Goal: Obtain resource: Download file/media

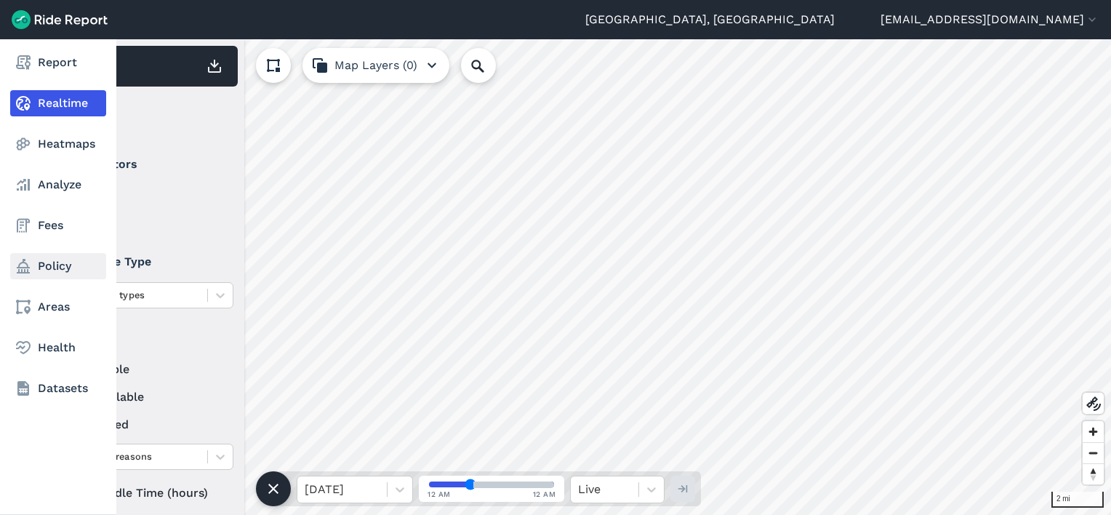
click at [37, 274] on link "Policy" at bounding box center [58, 266] width 96 height 26
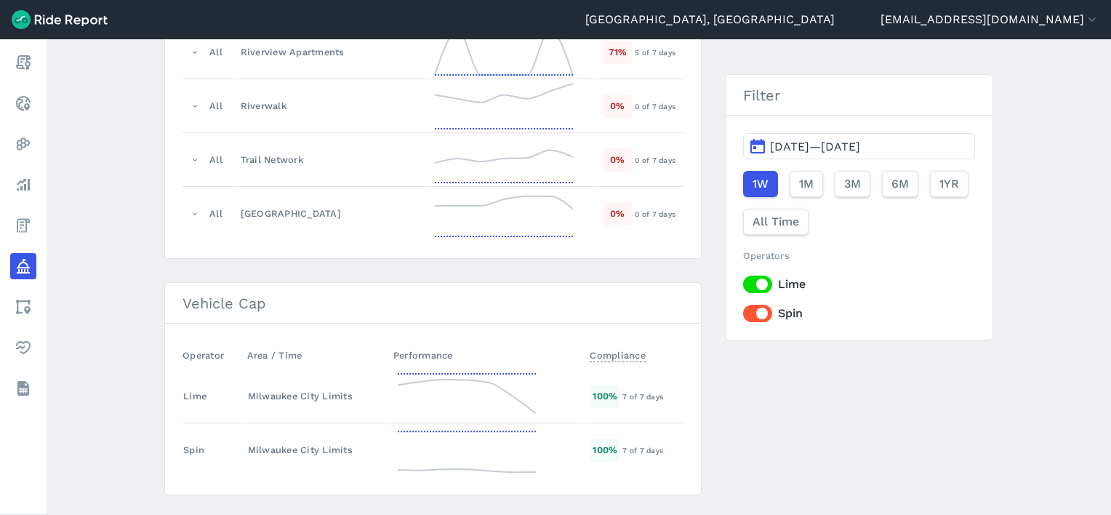
scroll to position [2108, 0]
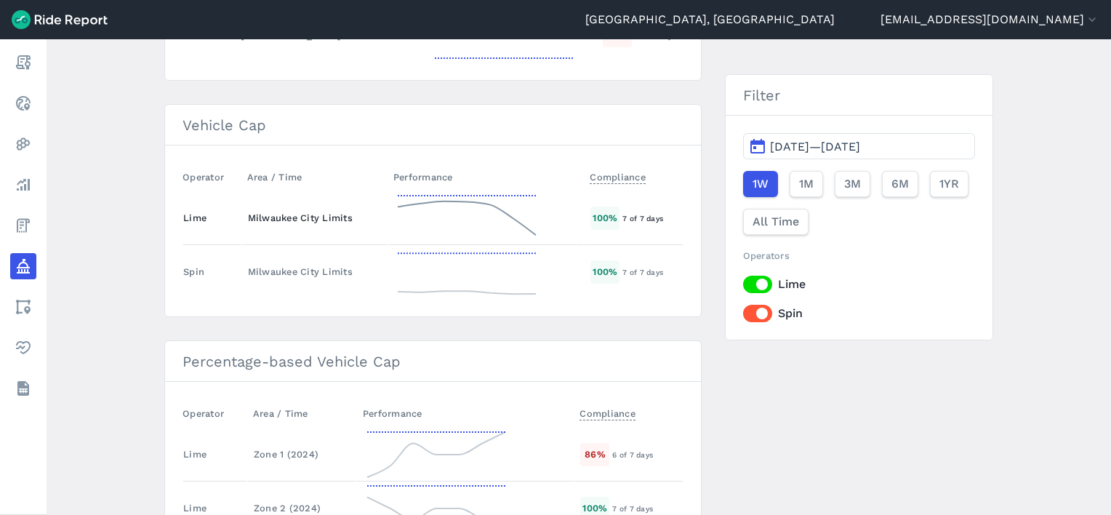
click at [274, 200] on td "Milwaukee City Limits" at bounding box center [314, 218] width 146 height 54
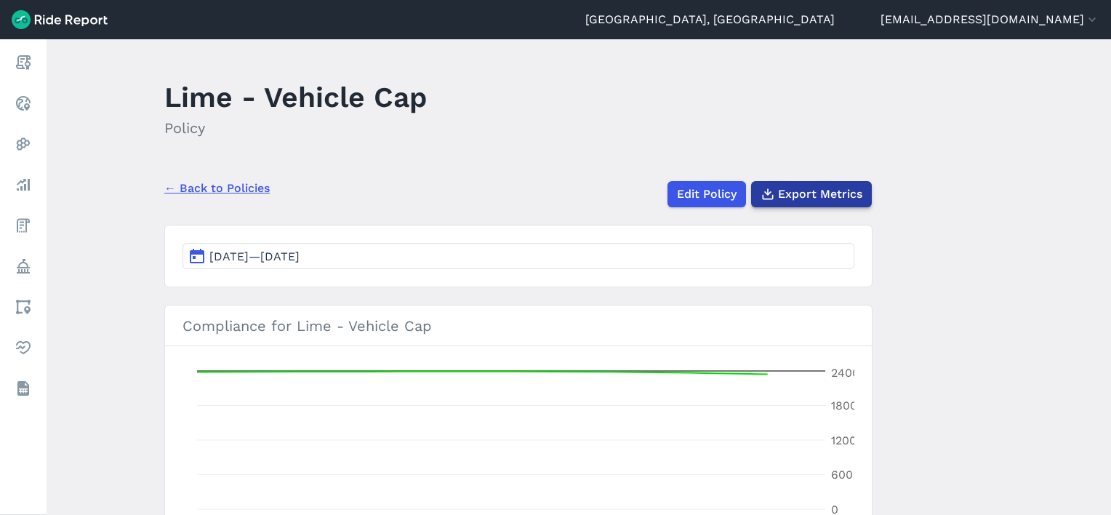
click at [834, 193] on span "Export Metrics" at bounding box center [820, 193] width 84 height 17
click at [212, 187] on link "← Back to Policies" at bounding box center [216, 188] width 105 height 17
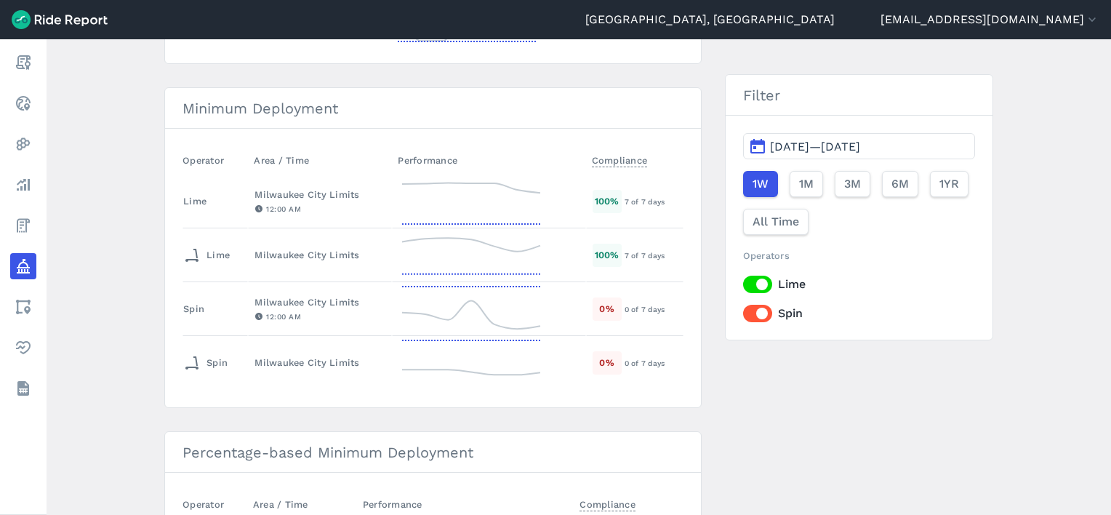
scroll to position [363, 0]
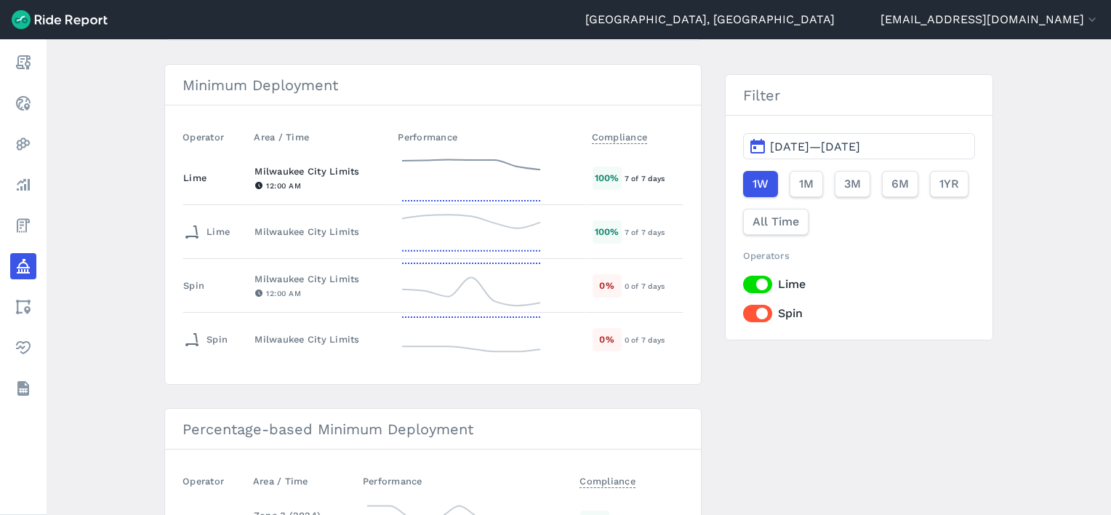
click at [308, 166] on div "Milwaukee City Limits" at bounding box center [319, 171] width 131 height 14
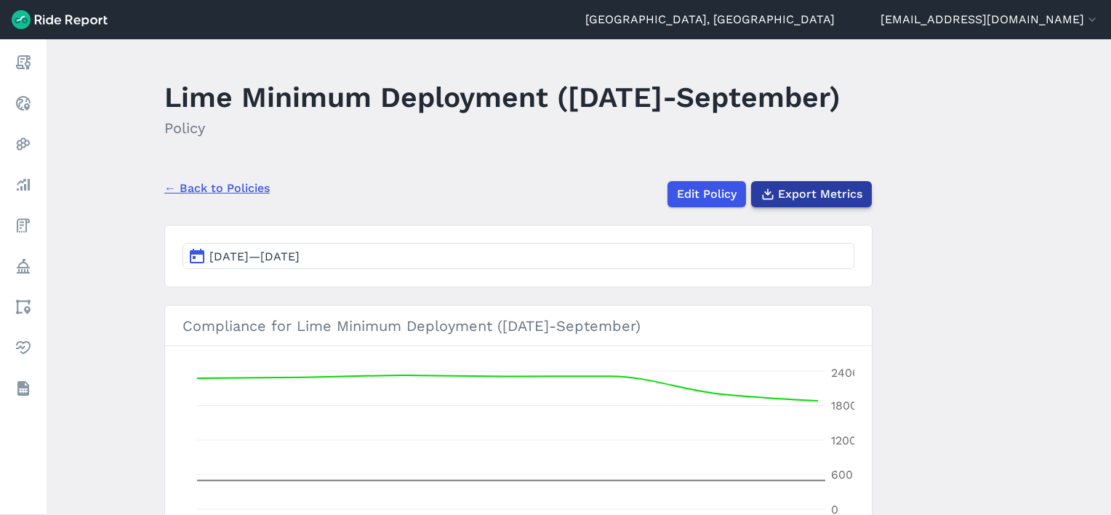
click at [841, 203] on span "Export Metrics" at bounding box center [820, 193] width 84 height 17
click at [399, 139] on h2 "Policy" at bounding box center [502, 128] width 676 height 22
click at [231, 197] on link "← Back to Policies" at bounding box center [216, 188] width 105 height 17
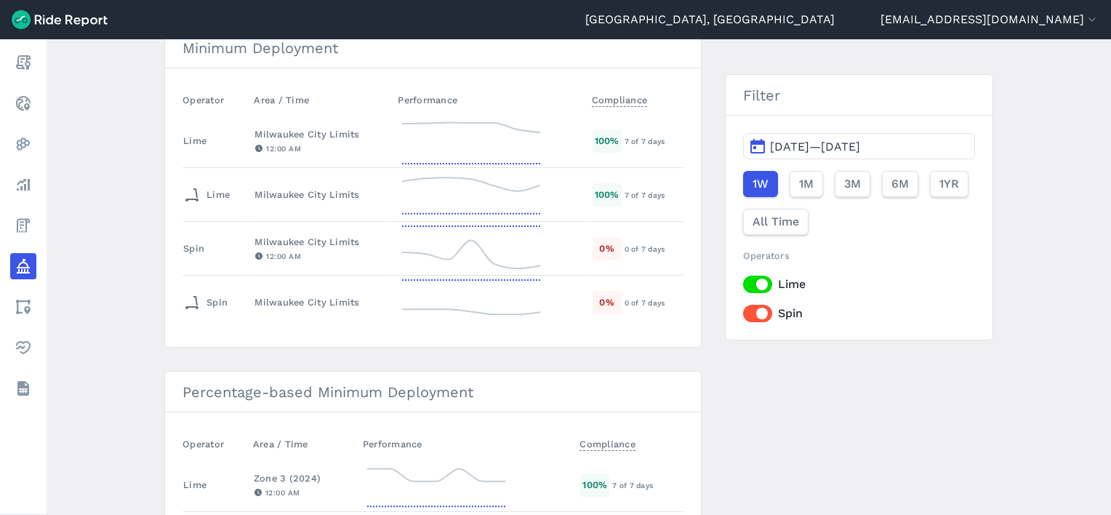
scroll to position [331, 0]
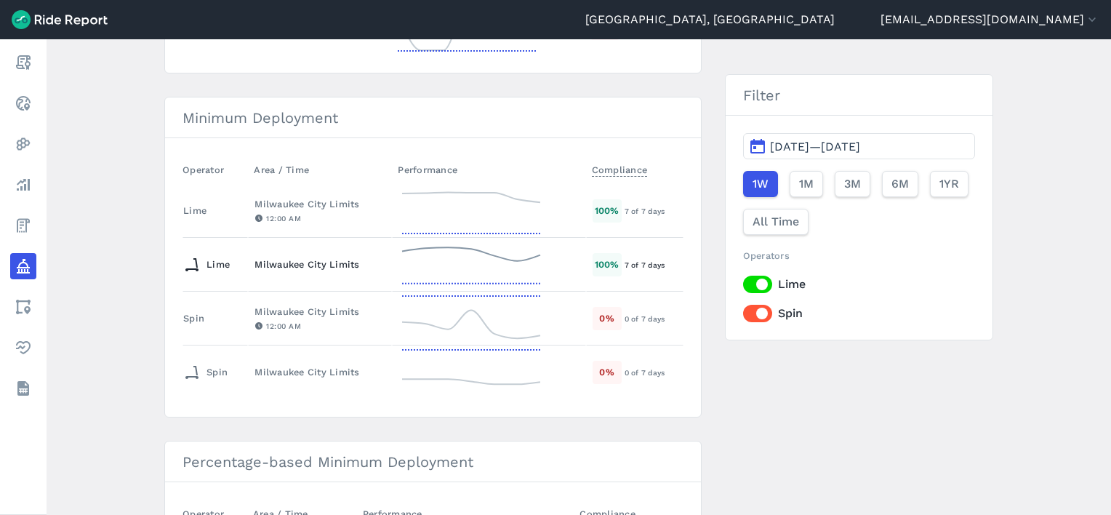
click at [294, 258] on div "Milwaukee City Limits" at bounding box center [319, 264] width 131 height 14
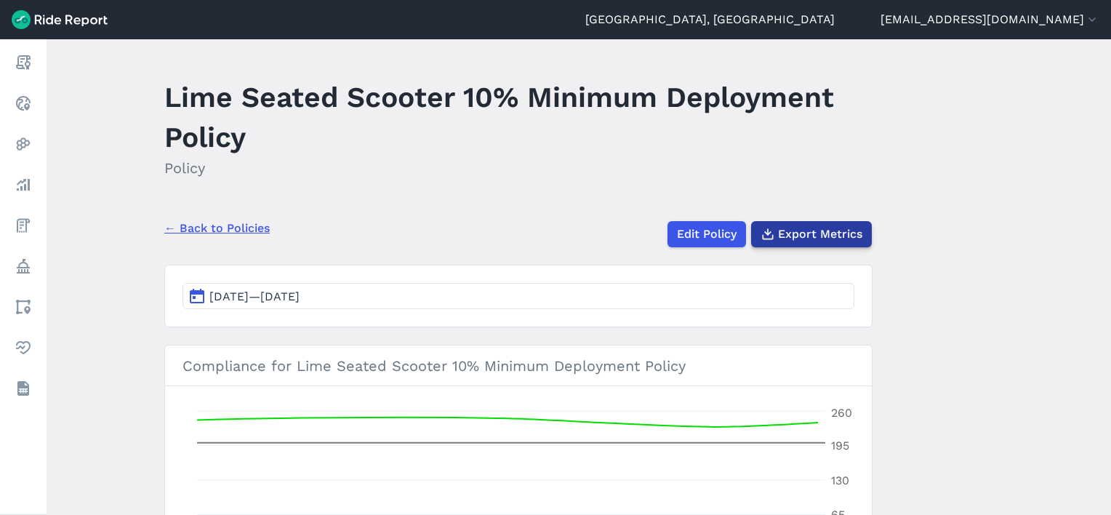
click at [837, 233] on span "Export Metrics" at bounding box center [820, 233] width 84 height 17
click at [188, 225] on link "← Back to Policies" at bounding box center [216, 228] width 105 height 17
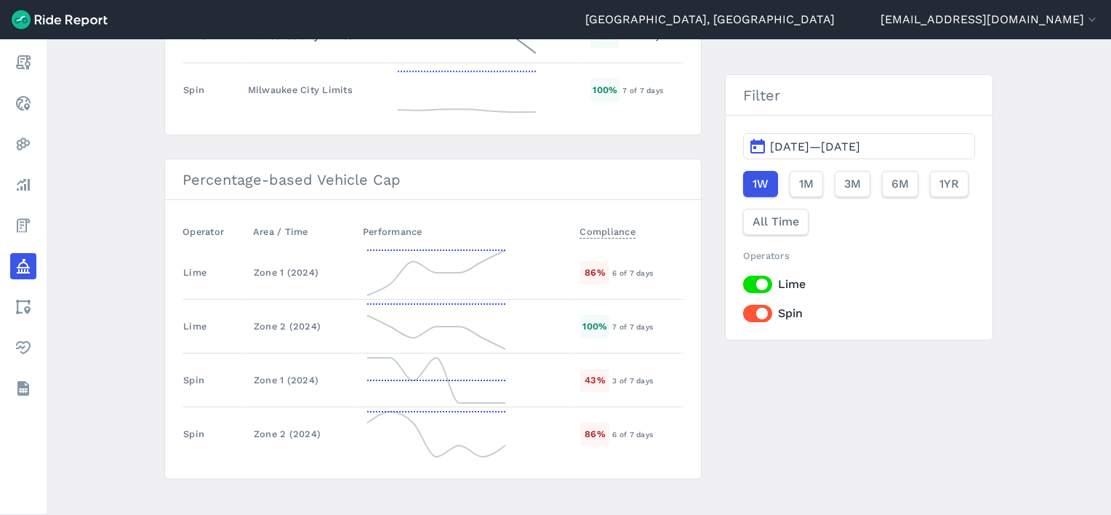
scroll to position [2293, 0]
click at [208, 249] on td "Lime" at bounding box center [214, 269] width 65 height 54
click at [279, 262] on div "Zone 1 (2024)" at bounding box center [302, 269] width 97 height 14
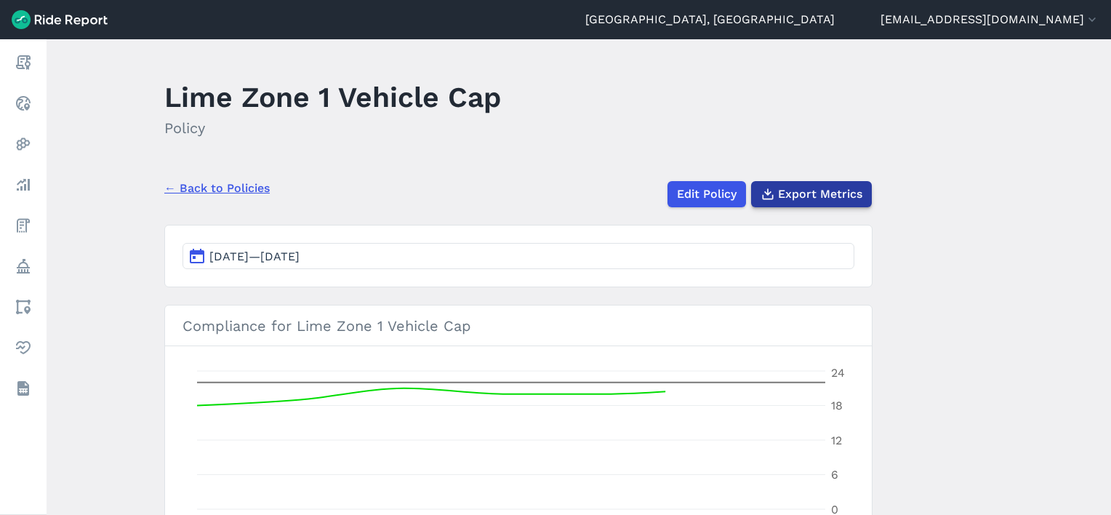
click at [786, 184] on button "Export Metrics" at bounding box center [811, 194] width 121 height 26
click at [219, 190] on link "← Back to Policies" at bounding box center [216, 188] width 105 height 17
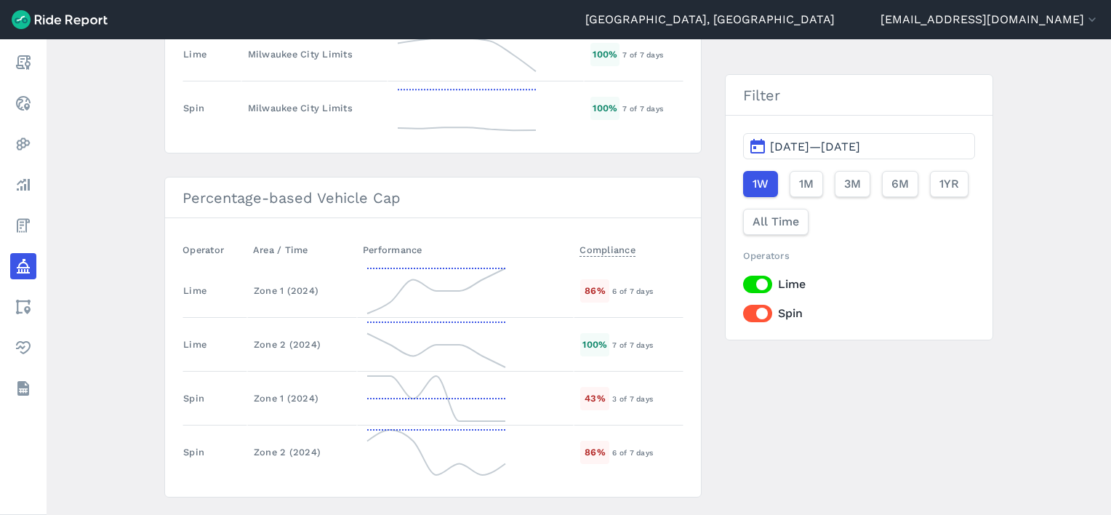
scroll to position [2293, 0]
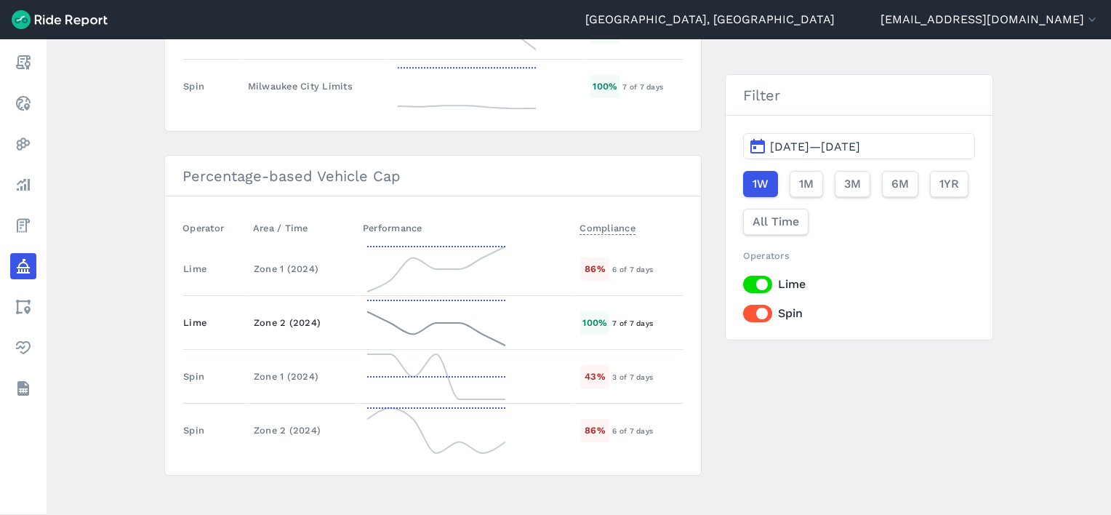
click at [267, 315] on div "Zone 2 (2024)" at bounding box center [302, 322] width 97 height 14
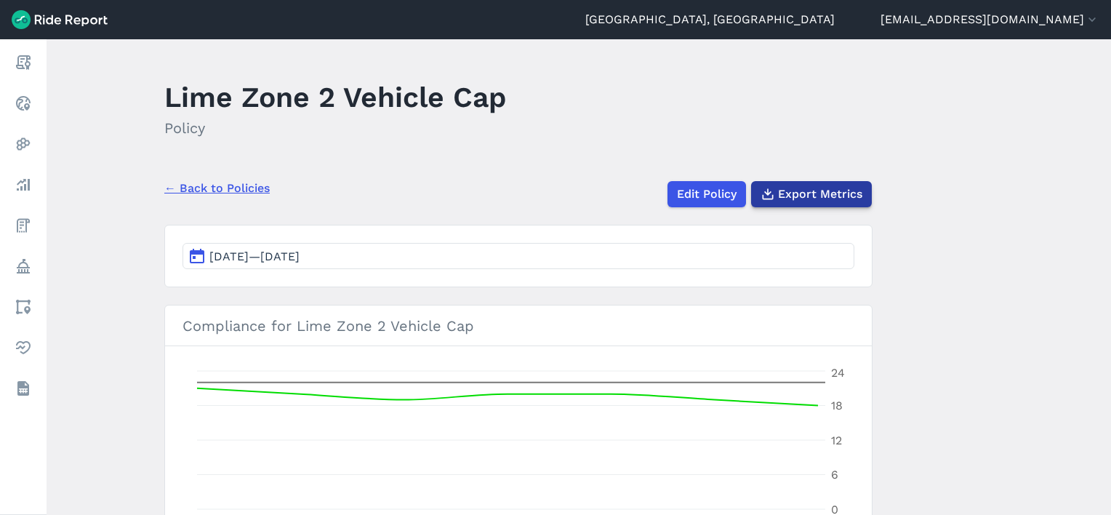
click at [797, 198] on span "Export Metrics" at bounding box center [820, 193] width 84 height 17
click at [214, 186] on link "← Back to Policies" at bounding box center [216, 188] width 105 height 17
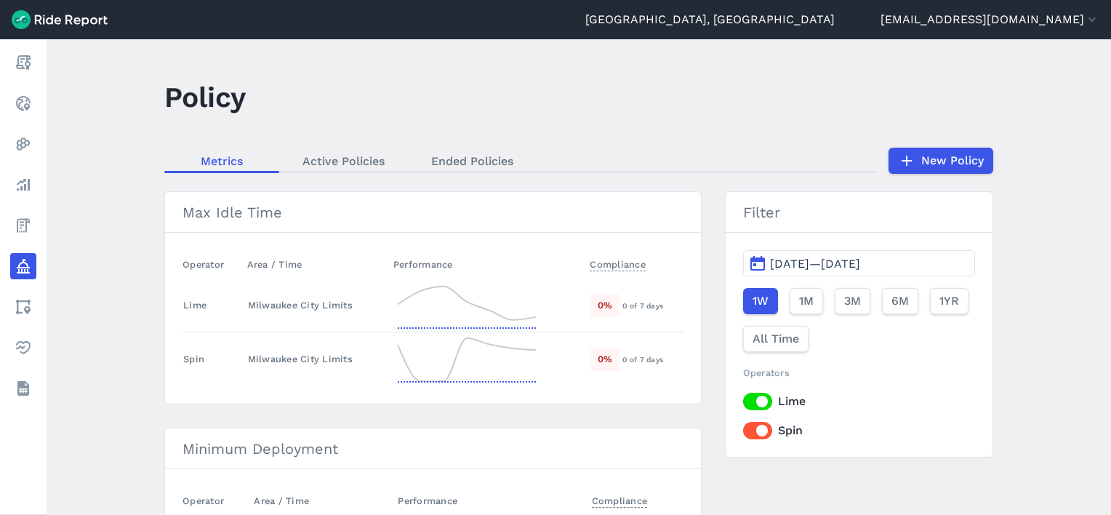
click at [111, 206] on main "Policy Metrics Active Policies Ended Policies New Policy Max Idle Time Operator…" at bounding box center [579, 276] width 1064 height 475
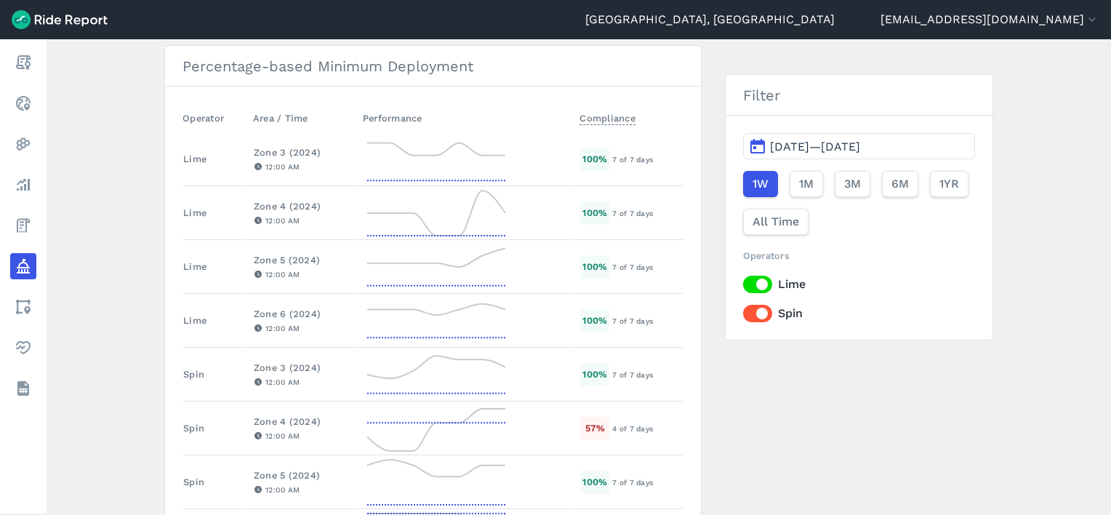
scroll to position [727, 0]
click at [282, 148] on div "Zone 3 (2024)" at bounding box center [302, 152] width 97 height 14
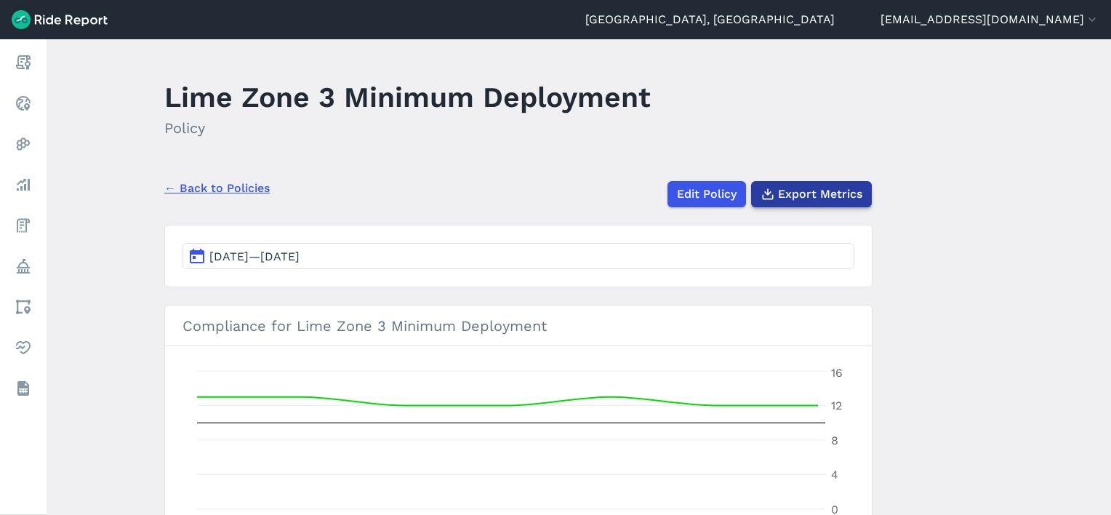
click at [808, 192] on span "Export Metrics" at bounding box center [820, 193] width 84 height 17
click at [209, 192] on link "← Back to Policies" at bounding box center [216, 188] width 105 height 17
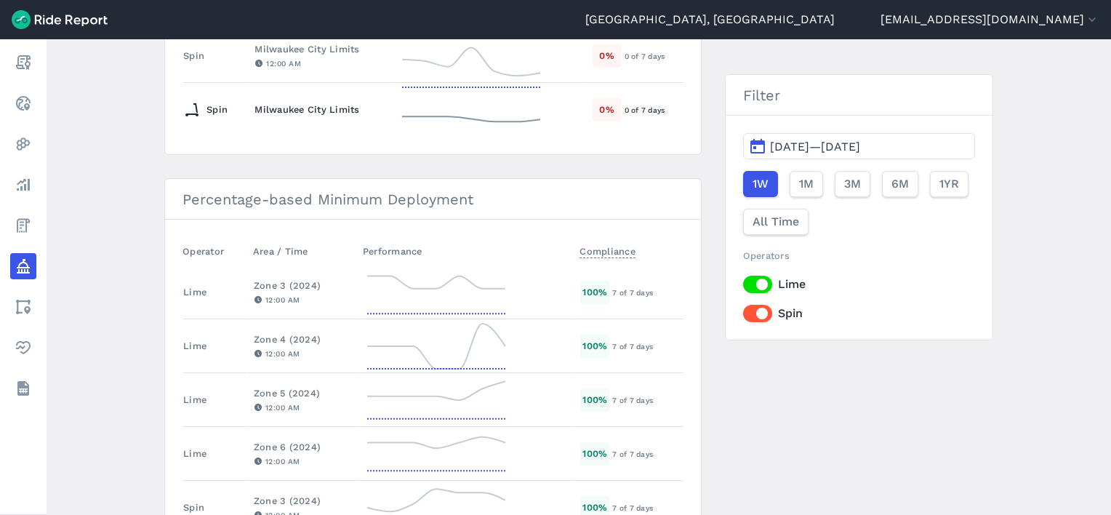
scroll to position [654, 0]
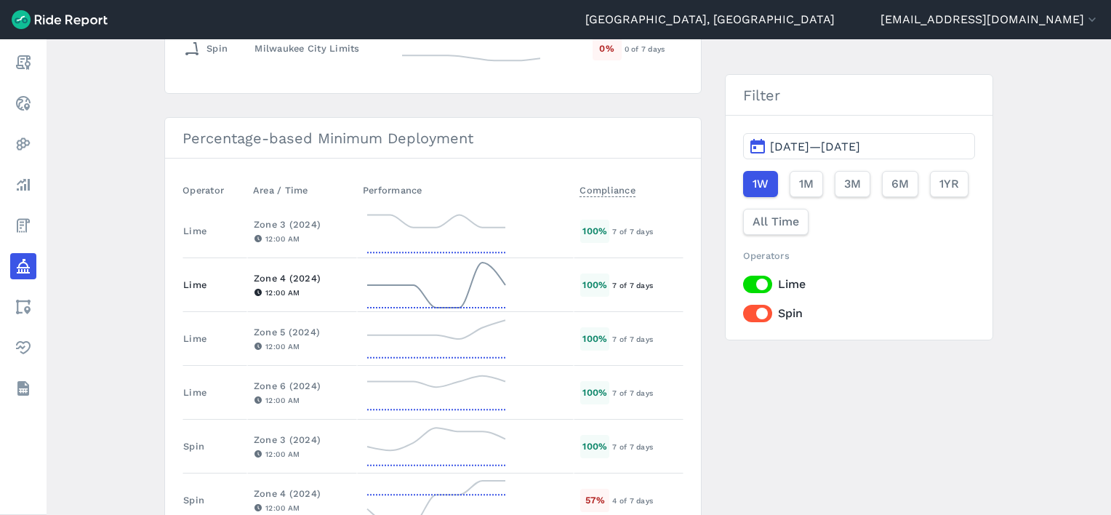
click at [289, 271] on div "Zone 4 (2024)" at bounding box center [302, 278] width 97 height 14
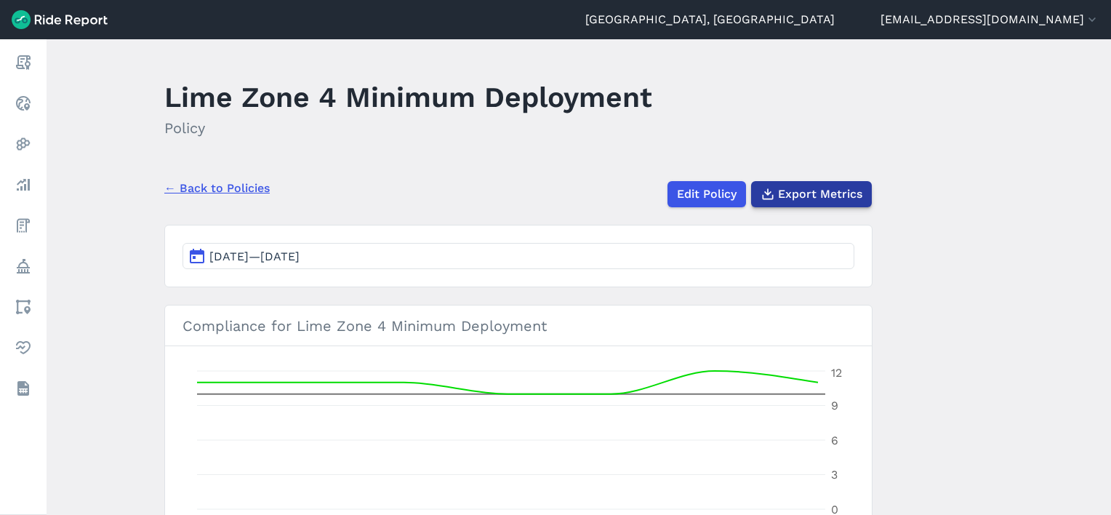
click at [779, 185] on span "Export Metrics" at bounding box center [820, 193] width 84 height 17
click at [220, 183] on link "← Back to Policies" at bounding box center [216, 188] width 105 height 17
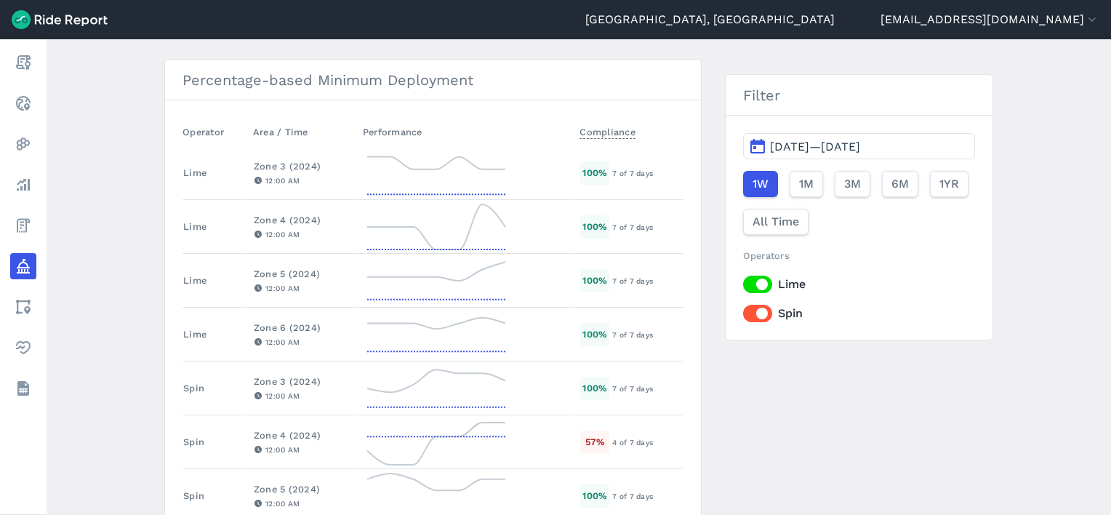
scroll to position [800, 0]
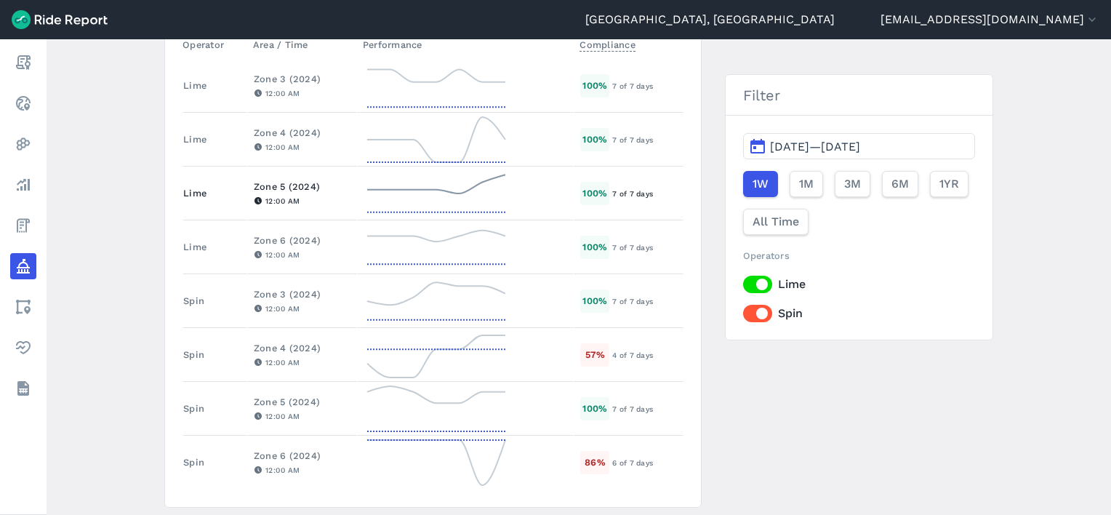
click at [286, 174] on td "Zone 5 (2024) 12:00 AM" at bounding box center [302, 193] width 110 height 54
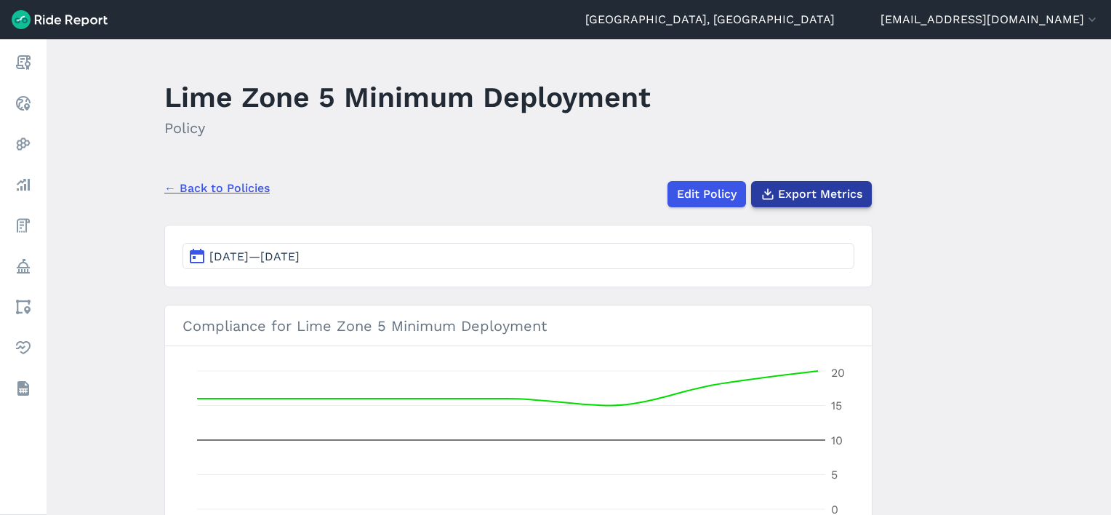
click at [855, 186] on span "Export Metrics" at bounding box center [820, 193] width 84 height 17
click at [219, 188] on link "← Back to Policies" at bounding box center [216, 188] width 105 height 17
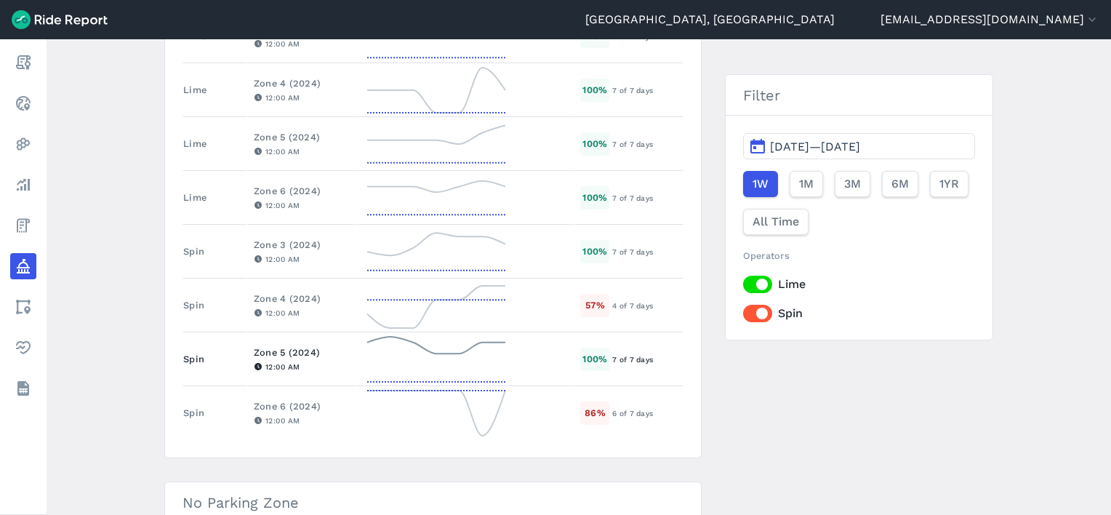
scroll to position [727, 0]
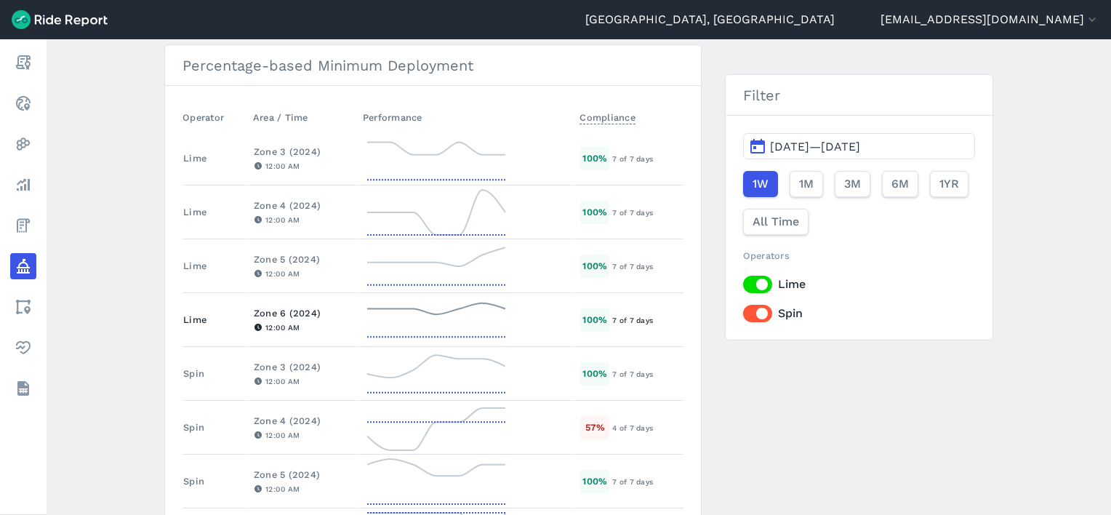
click at [296, 306] on div "Zone 6 (2024)" at bounding box center [302, 313] width 97 height 14
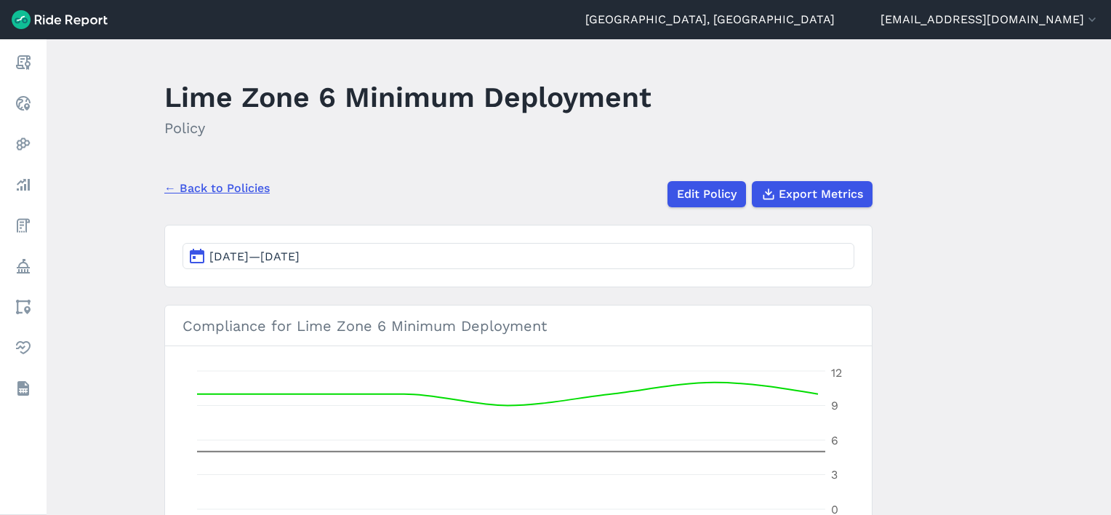
click at [812, 172] on div "← Back to Policies Edit Policy Export Metrics" at bounding box center [518, 188] width 708 height 38
click at [816, 188] on span "Export Metrics" at bounding box center [820, 193] width 84 height 17
click at [238, 185] on link "← Back to Policies" at bounding box center [216, 188] width 105 height 17
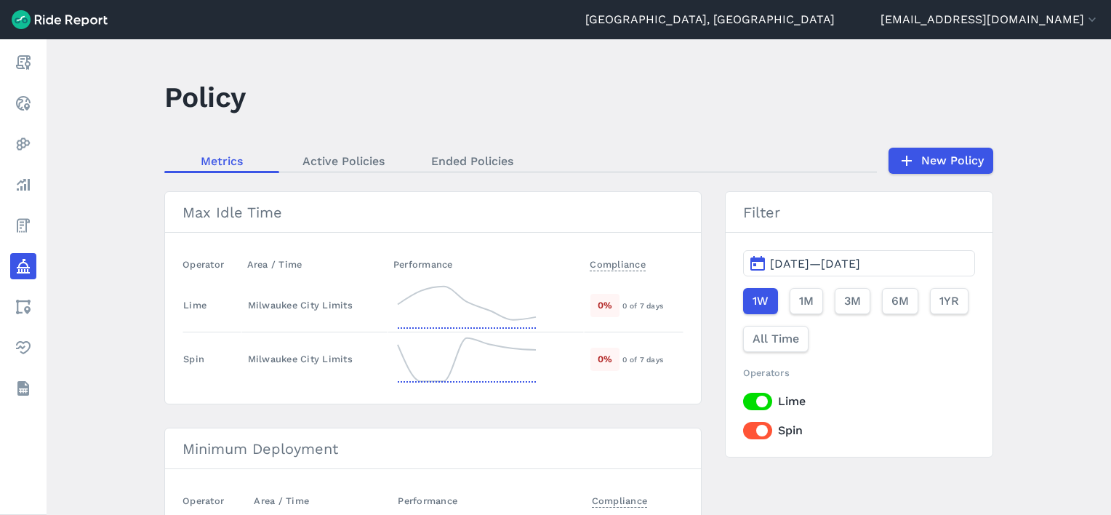
scroll to position [73, 0]
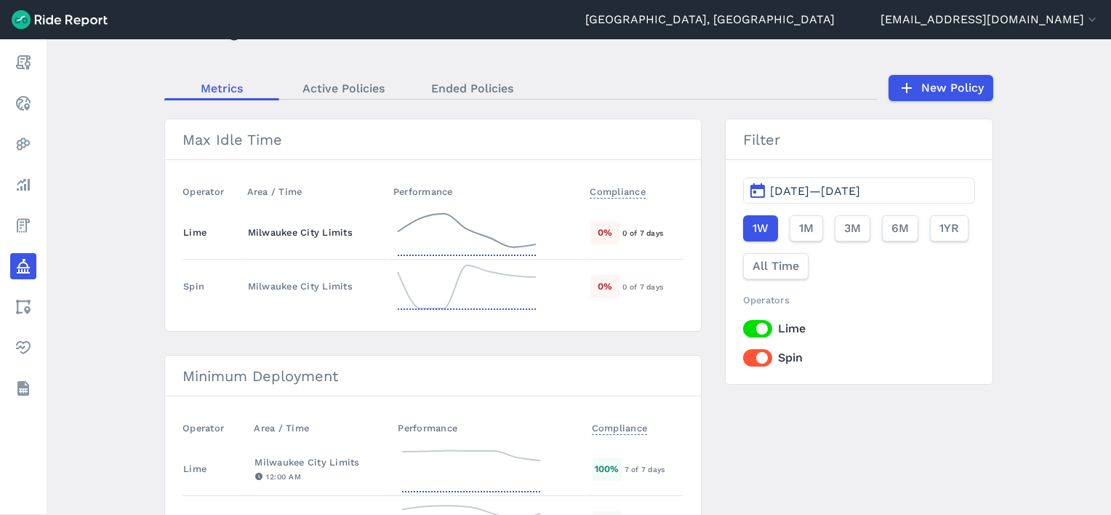
click at [297, 238] on div "Milwaukee City Limits" at bounding box center [314, 232] width 133 height 14
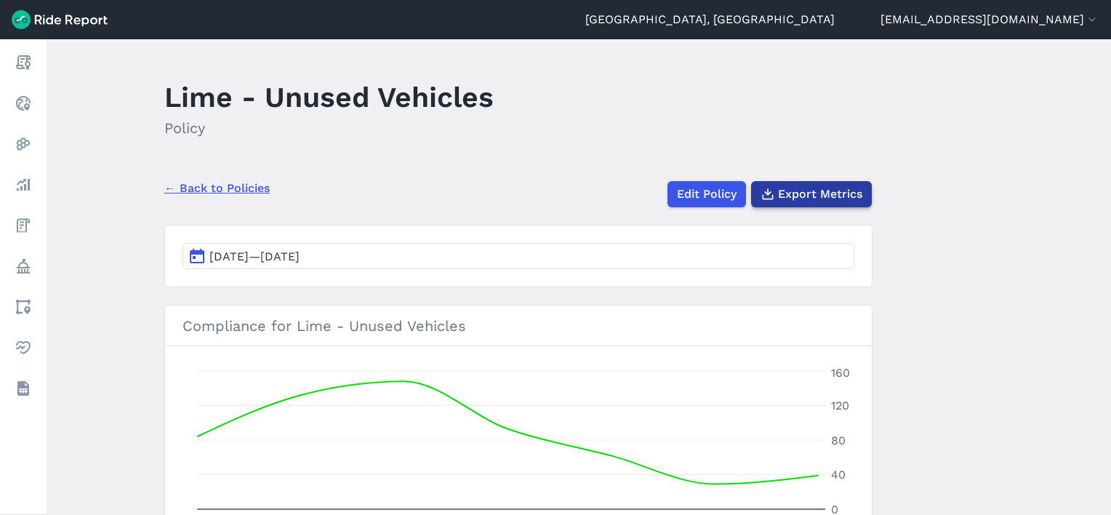
click at [801, 198] on span "Export Metrics" at bounding box center [820, 193] width 84 height 17
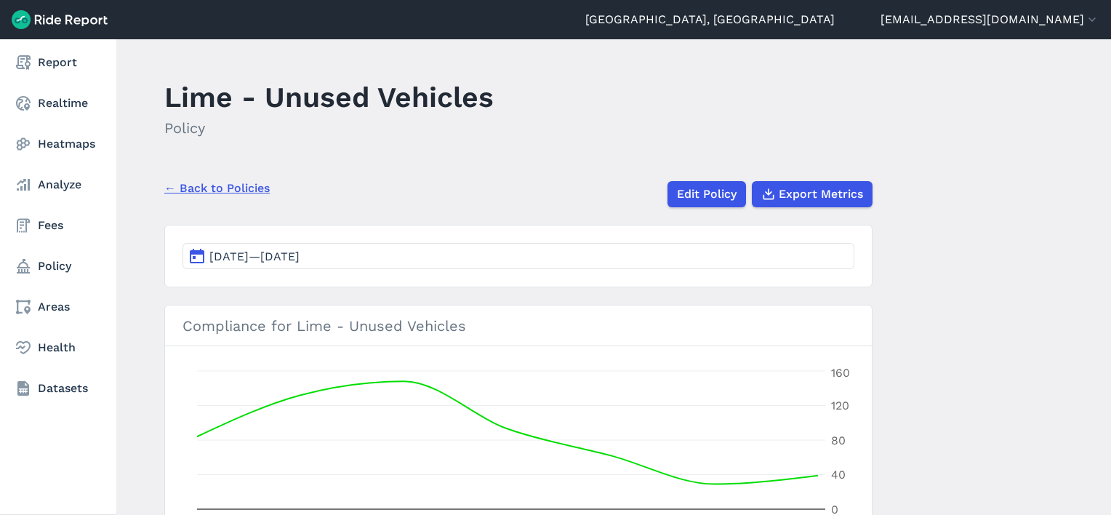
drag, startPoint x: 31, startPoint y: 83, endPoint x: 73, endPoint y: 99, distance: 45.1
click at [39, 87] on nav "Report Realtime Heatmaps Analyze Fees Policy Areas Health Datasets" at bounding box center [58, 225] width 116 height 372
click at [42, 105] on link "Realtime" at bounding box center [58, 103] width 96 height 26
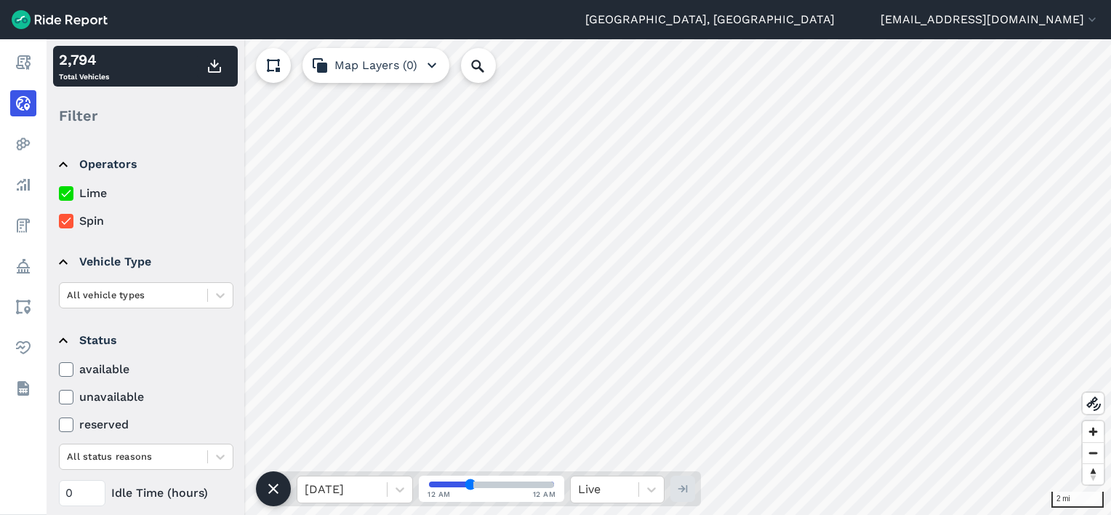
drag, startPoint x: 64, startPoint y: 222, endPoint x: 130, endPoint y: 248, distance: 70.9
click at [63, 222] on icon at bounding box center [66, 221] width 13 height 15
click at [59, 222] on input "Spin" at bounding box center [59, 216] width 0 height 9
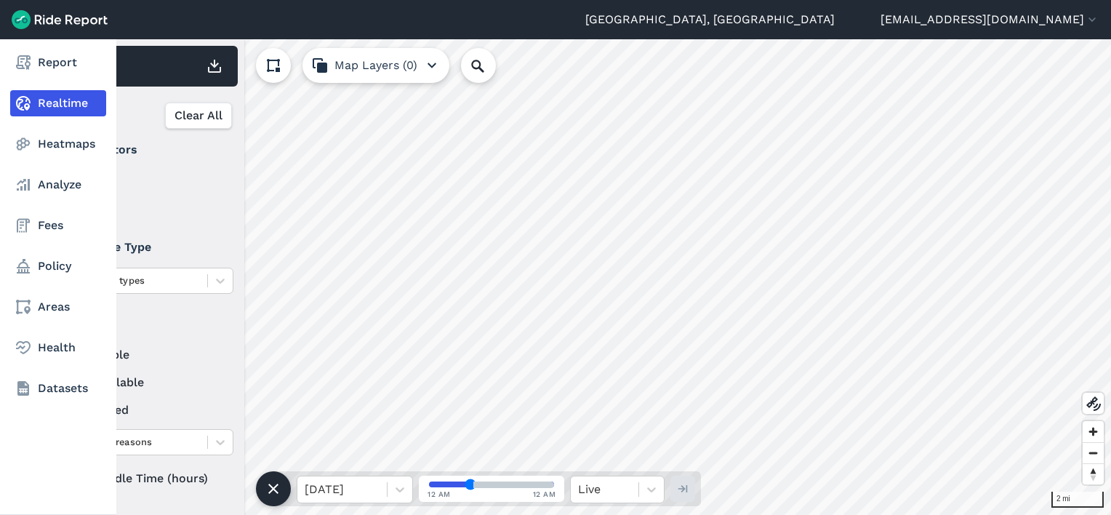
drag, startPoint x: 71, startPoint y: 484, endPoint x: 39, endPoint y: 474, distance: 34.3
click at [59, 483] on input "0" at bounding box center [82, 478] width 47 height 26
type input "72"
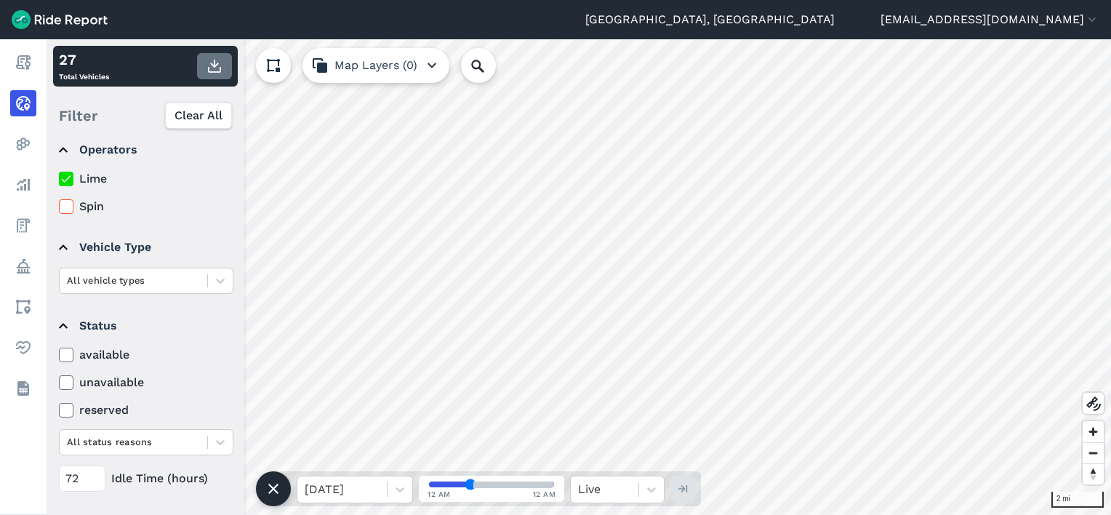
click at [217, 68] on icon "button" at bounding box center [214, 65] width 17 height 17
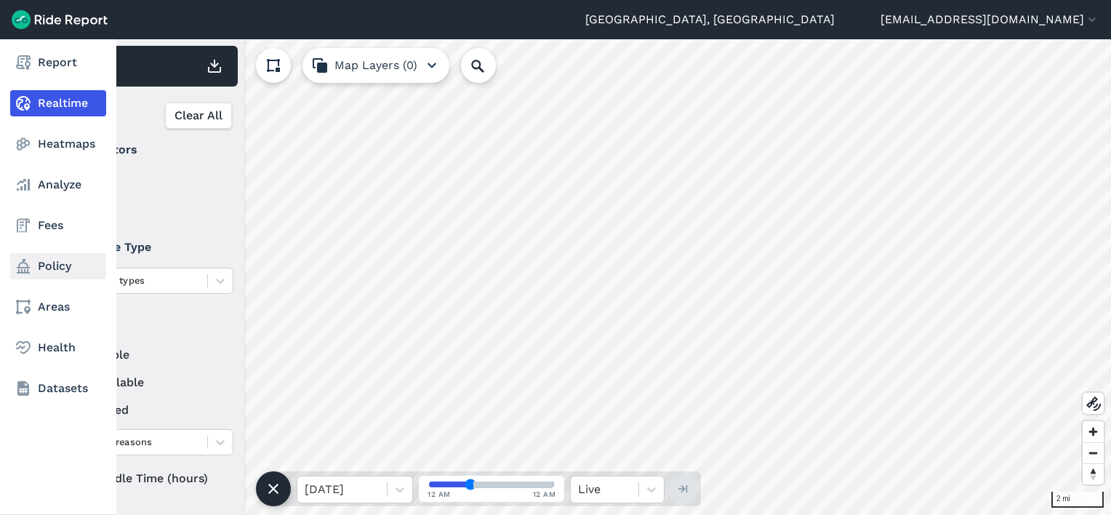
click at [43, 266] on link "Policy" at bounding box center [58, 266] width 96 height 26
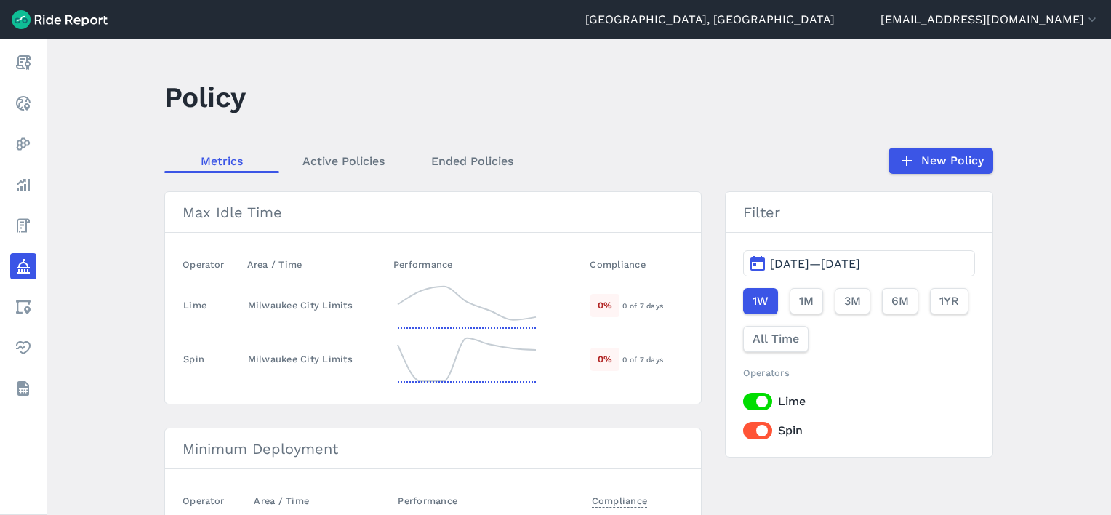
drag, startPoint x: 708, startPoint y: 100, endPoint x: 656, endPoint y: 119, distance: 55.6
click at [708, 100] on header "Policy" at bounding box center [587, 102] width 846 height 56
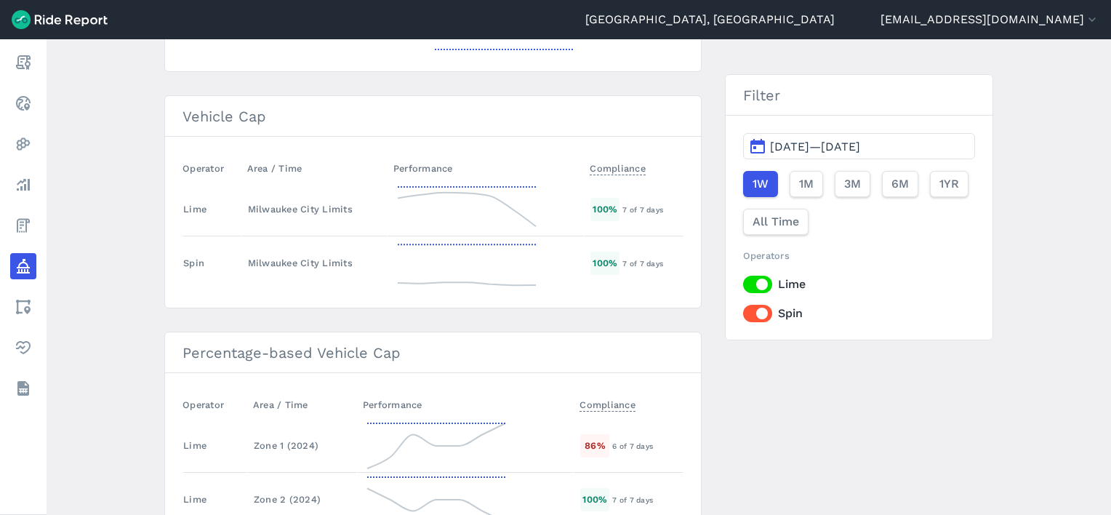
scroll to position [2108, 0]
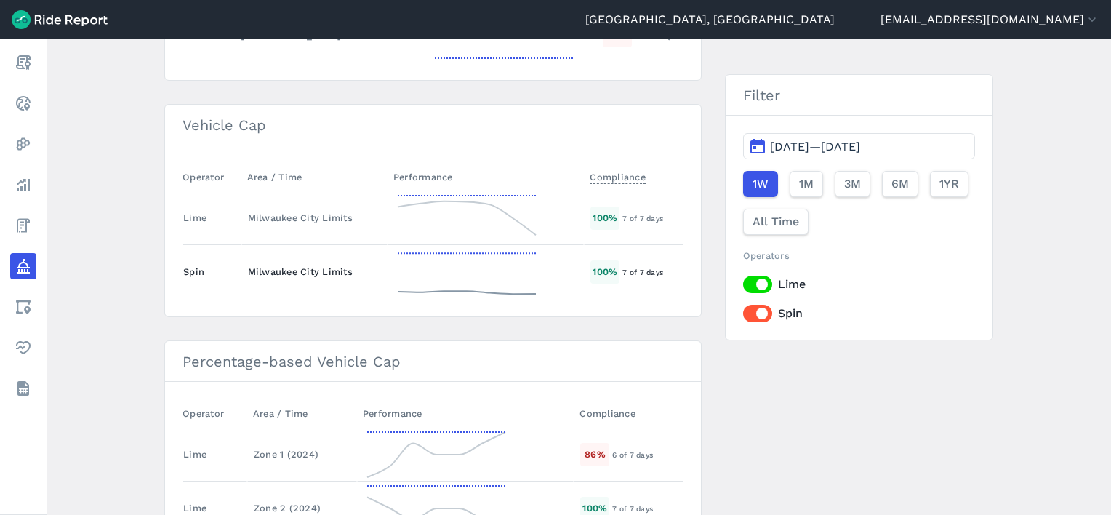
click at [256, 265] on div "Milwaukee City Limits" at bounding box center [314, 272] width 133 height 14
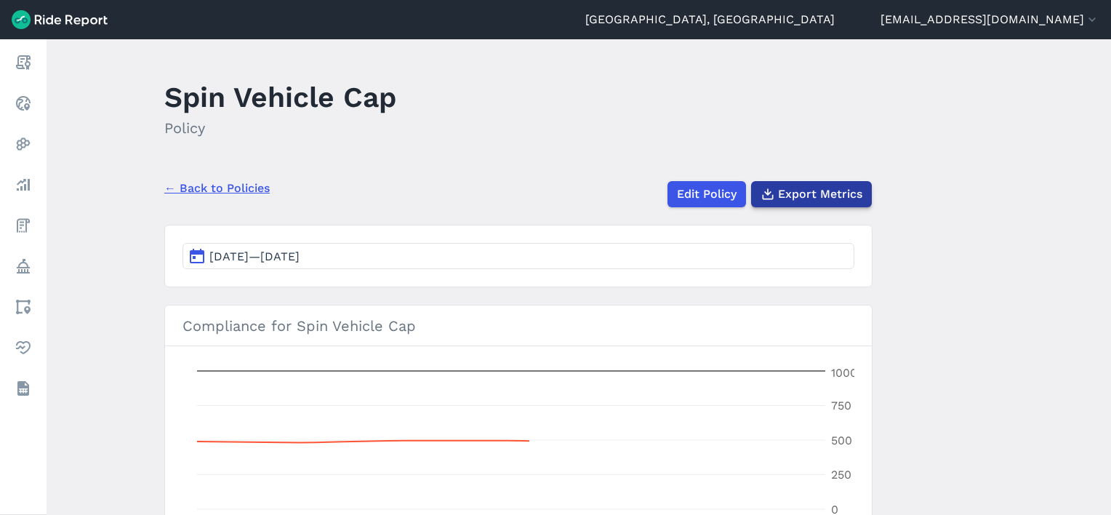
click at [816, 195] on span "Export Metrics" at bounding box center [820, 193] width 84 height 17
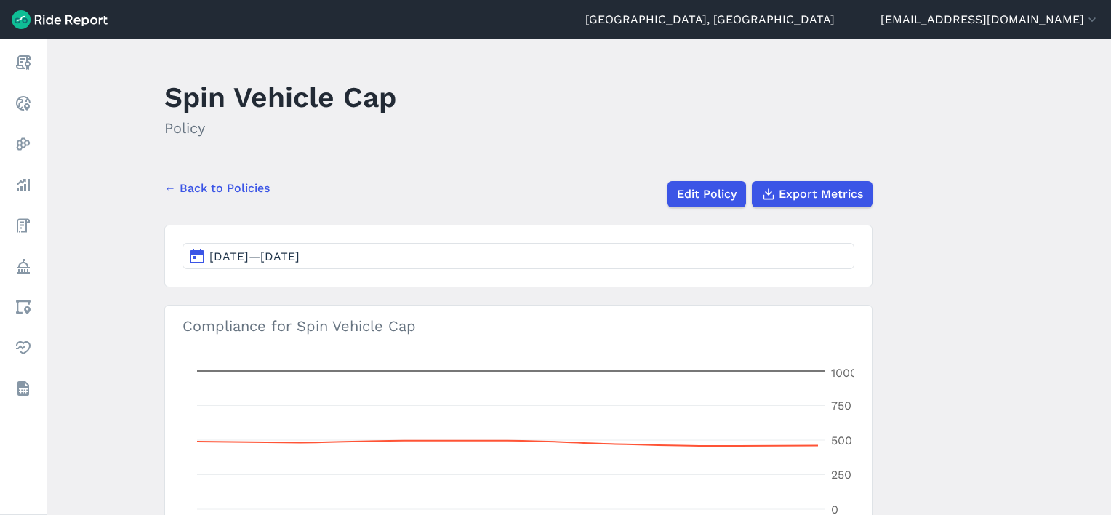
drag, startPoint x: 444, startPoint y: 149, endPoint x: 435, endPoint y: 151, distance: 9.7
click at [443, 149] on header "Spin Vehicle Cap Policy" at bounding box center [526, 113] width 725 height 78
click at [180, 193] on link "← Back to Policies" at bounding box center [216, 188] width 105 height 17
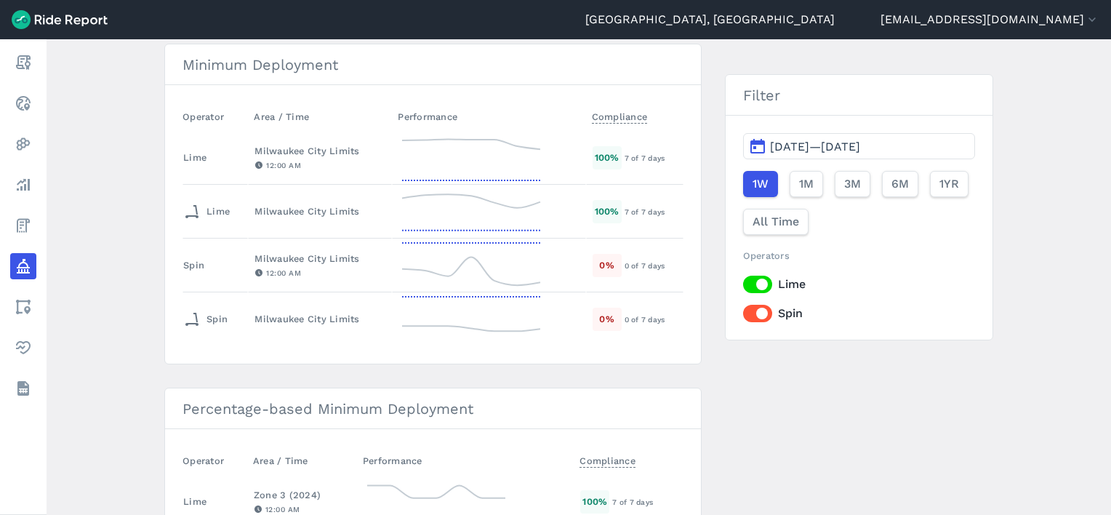
scroll to position [363, 0]
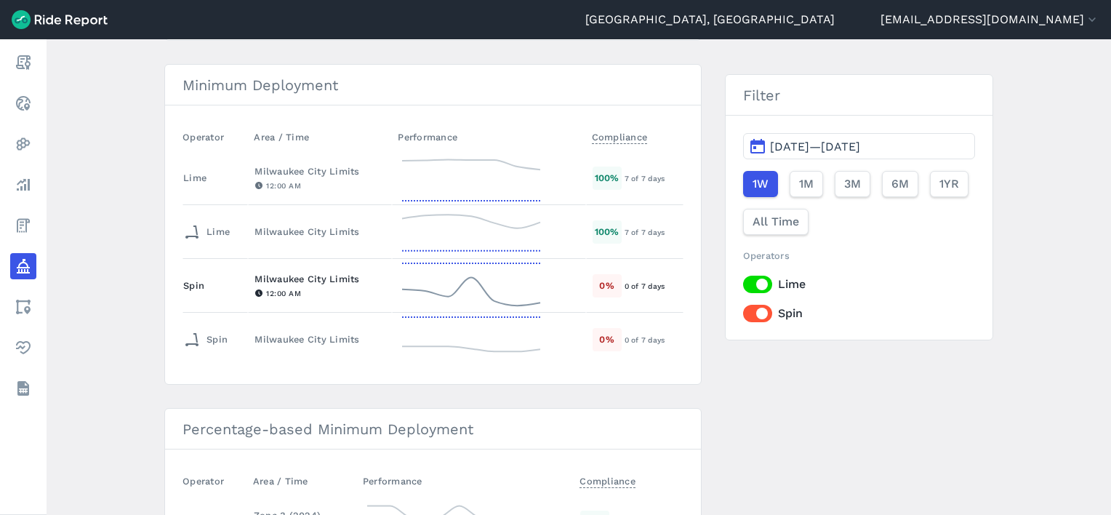
click at [299, 275] on div "Milwaukee City Limits" at bounding box center [319, 279] width 131 height 14
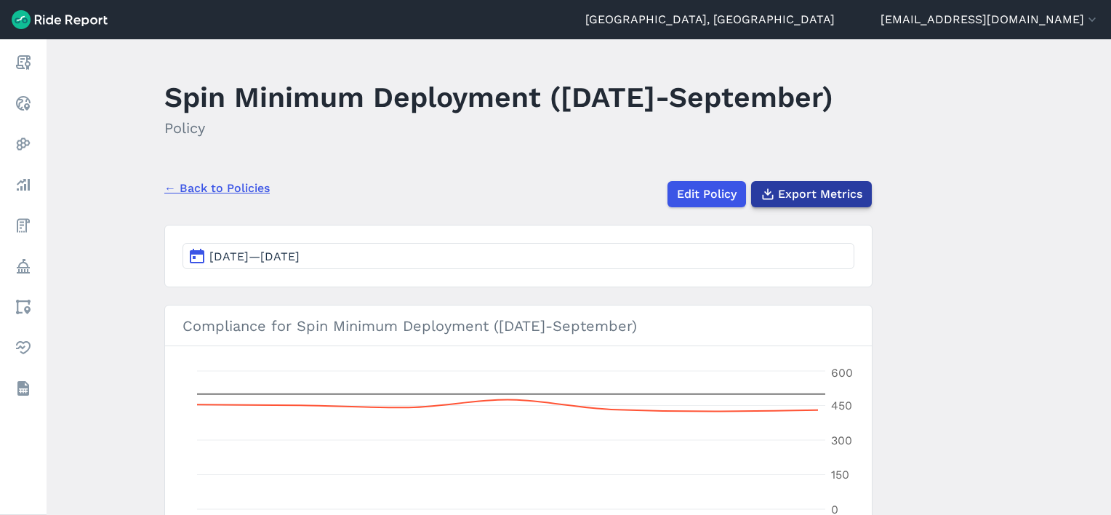
click at [804, 193] on span "Export Metrics" at bounding box center [820, 193] width 84 height 17
click at [228, 181] on link "← Back to Policies" at bounding box center [216, 188] width 105 height 17
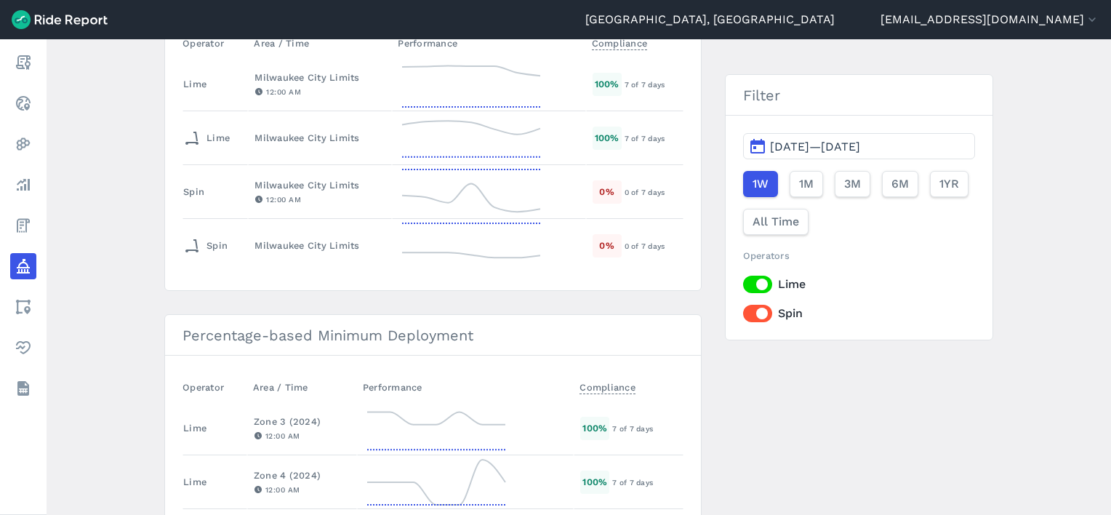
scroll to position [291, 0]
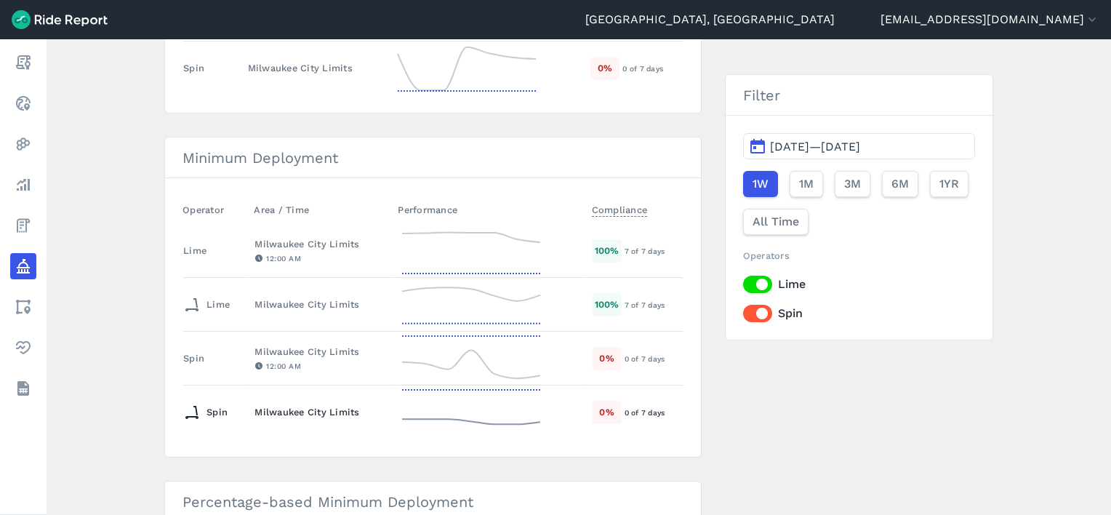
click at [263, 400] on td "Milwaukee City Limits" at bounding box center [320, 412] width 144 height 54
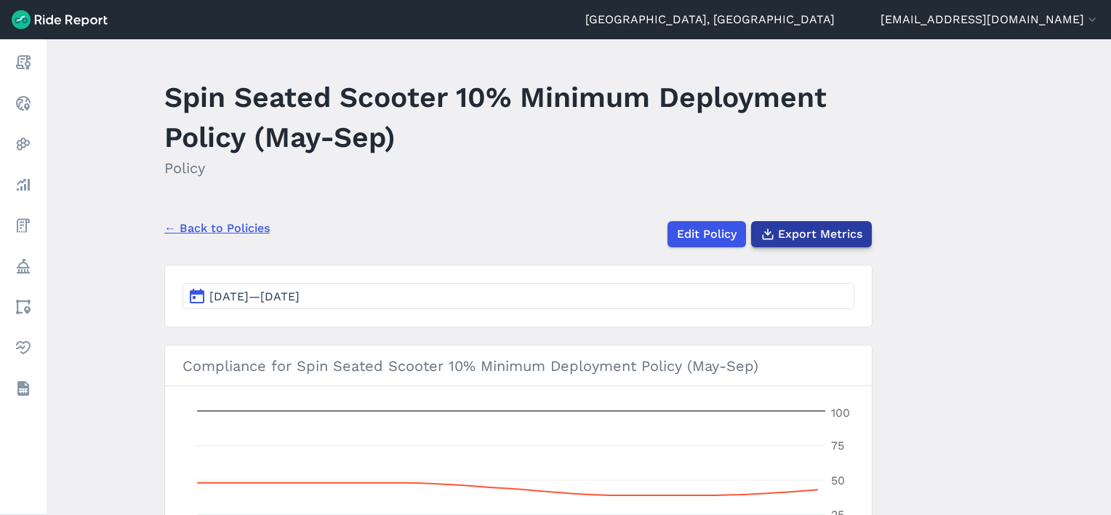
click at [794, 227] on span "Export Metrics" at bounding box center [820, 233] width 84 height 17
click at [544, 192] on main "Spin Seated Scooter 10% Minimum Deployment Policy (May-Sep) Policy ← Back to Po…" at bounding box center [579, 276] width 1064 height 475
click at [687, 161] on h2 "Policy" at bounding box center [518, 168] width 708 height 22
drag, startPoint x: 1007, startPoint y: 161, endPoint x: 997, endPoint y: 160, distance: 9.5
click at [1007, 160] on main "Spin Seated Scooter 10% Minimum Deployment Policy (May-Sep) Policy ← Back to Po…" at bounding box center [579, 276] width 1064 height 475
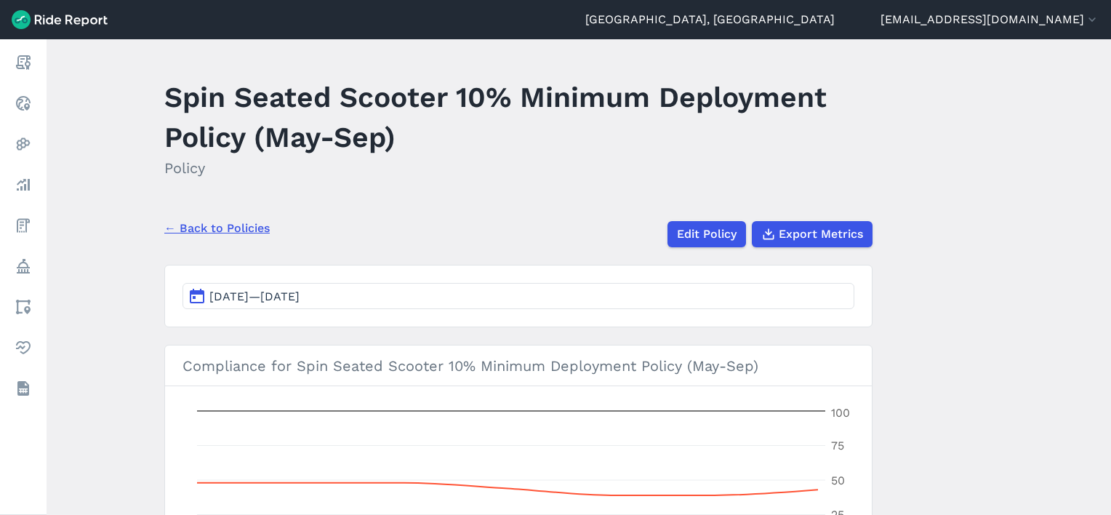
click at [247, 230] on link "← Back to Policies" at bounding box center [216, 228] width 105 height 17
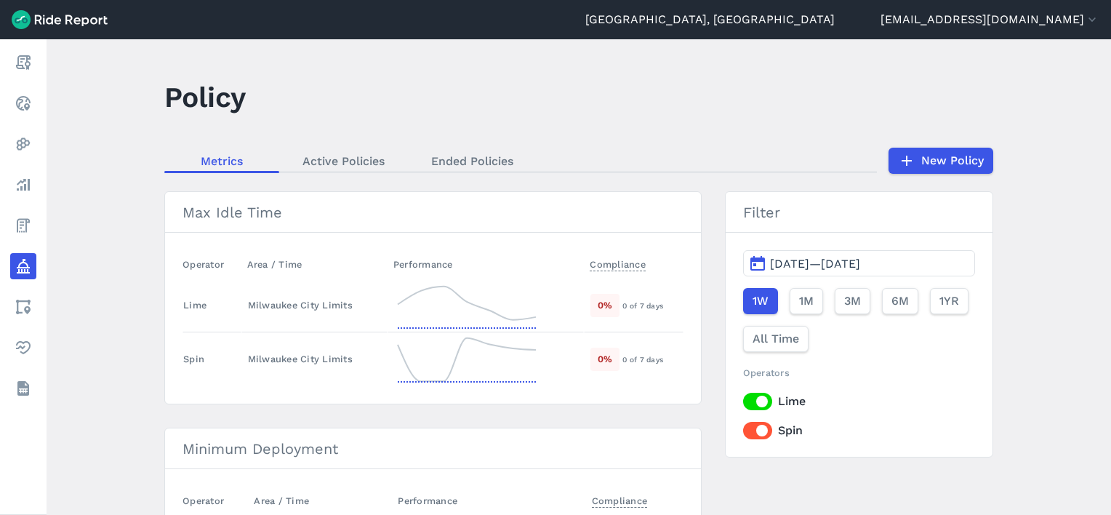
click at [87, 160] on main "Policy Metrics Active Policies Ended Policies New Policy Max Idle Time Operator…" at bounding box center [579, 276] width 1064 height 475
click at [105, 167] on main "Policy Metrics Active Policies Ended Policies New Policy Max Idle Time Operator…" at bounding box center [579, 276] width 1064 height 475
click at [364, 85] on header "Policy" at bounding box center [587, 102] width 846 height 56
click at [390, 83] on header "Policy" at bounding box center [587, 102] width 846 height 56
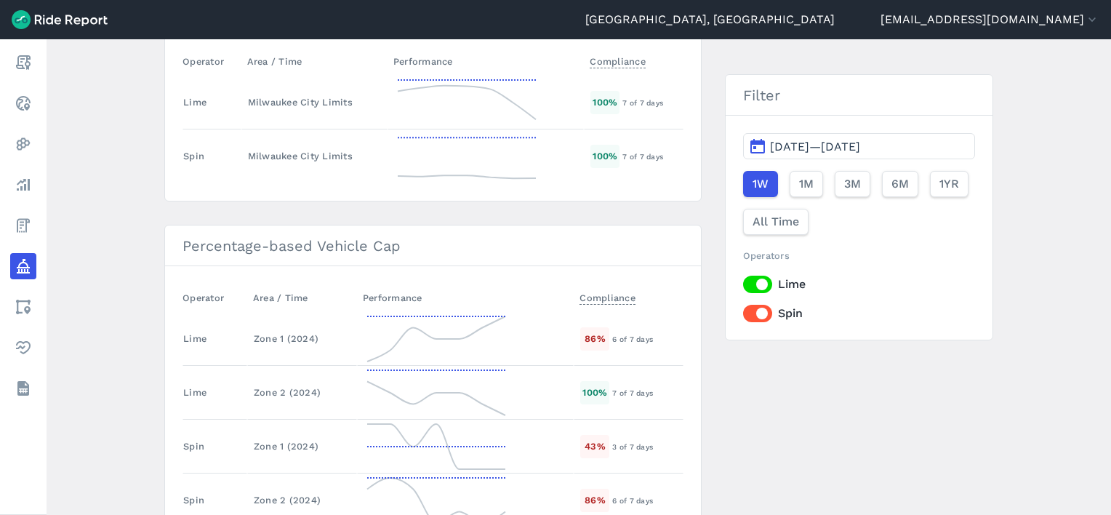
scroll to position [2293, 0]
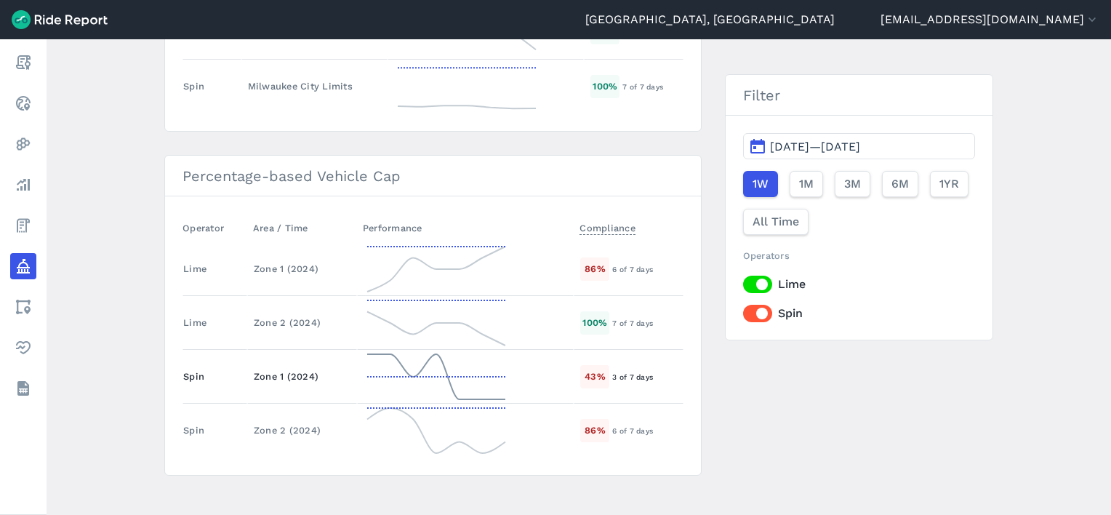
click at [247, 363] on td "Zone 1 (2024)" at bounding box center [302, 377] width 110 height 54
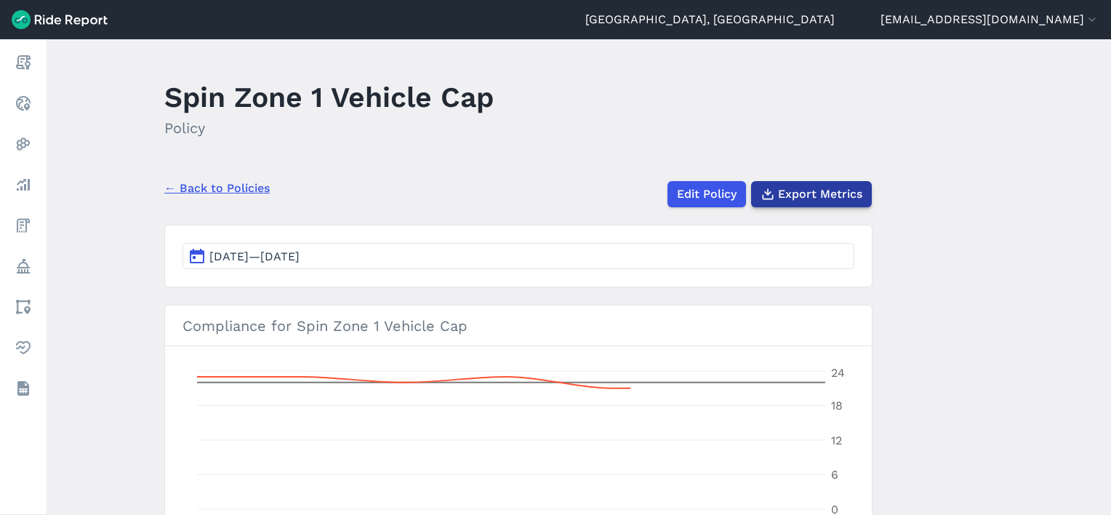
click at [805, 195] on span "Export Metrics" at bounding box center [820, 193] width 84 height 17
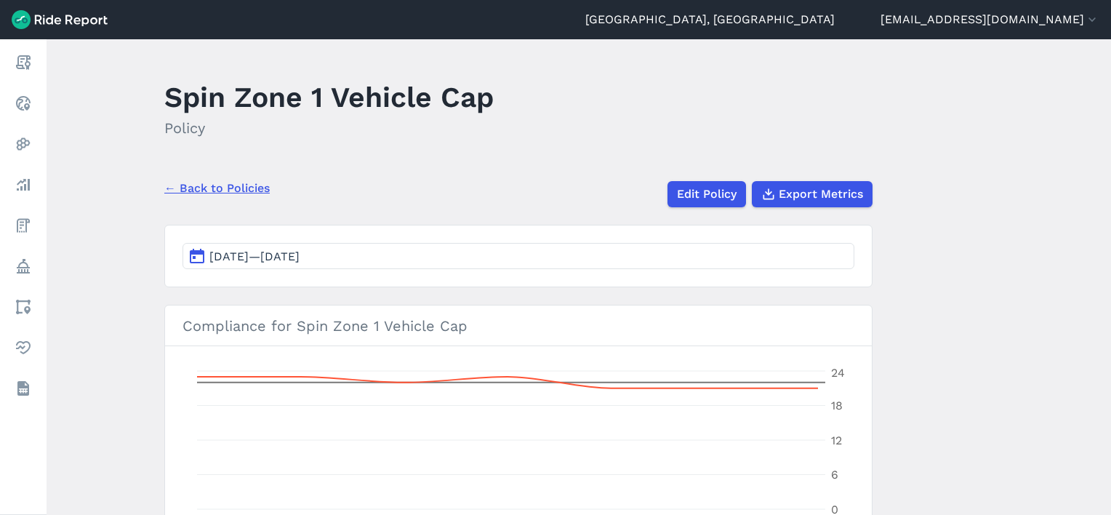
click at [348, 172] on div "← Back to Policies Edit Policy Export Metrics" at bounding box center [518, 188] width 708 height 38
click at [257, 186] on link "← Back to Policies" at bounding box center [216, 188] width 105 height 17
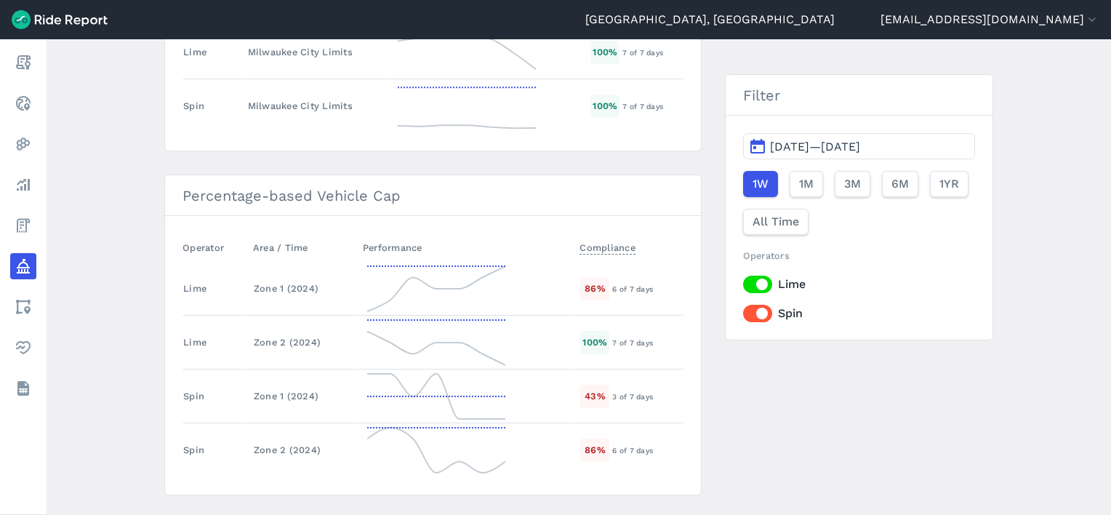
scroll to position [2293, 0]
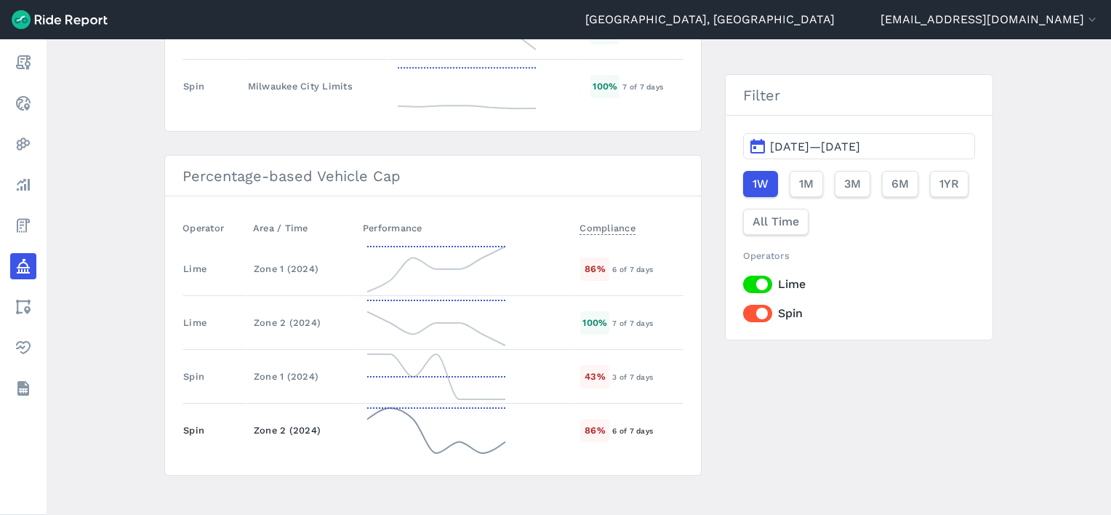
click at [282, 423] on div "Zone 2 (2024)" at bounding box center [302, 430] width 97 height 14
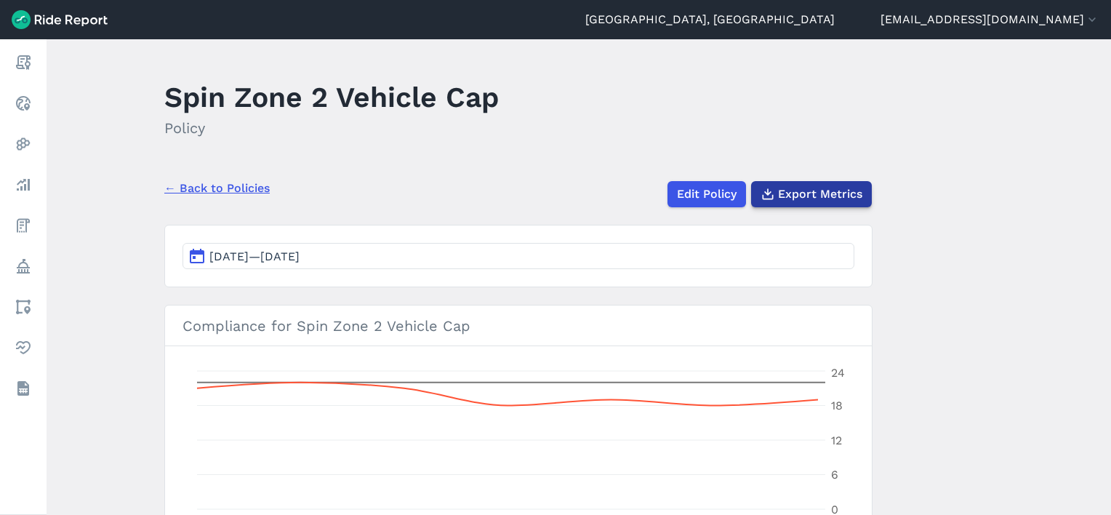
click at [827, 182] on button "Export Metrics" at bounding box center [811, 194] width 121 height 26
drag, startPoint x: 373, startPoint y: 177, endPoint x: 188, endPoint y: 189, distance: 185.0
click at [371, 176] on div "← Back to Policies Edit Policy Export Metrics" at bounding box center [518, 188] width 708 height 38
click at [186, 188] on link "← Back to Policies" at bounding box center [216, 188] width 105 height 17
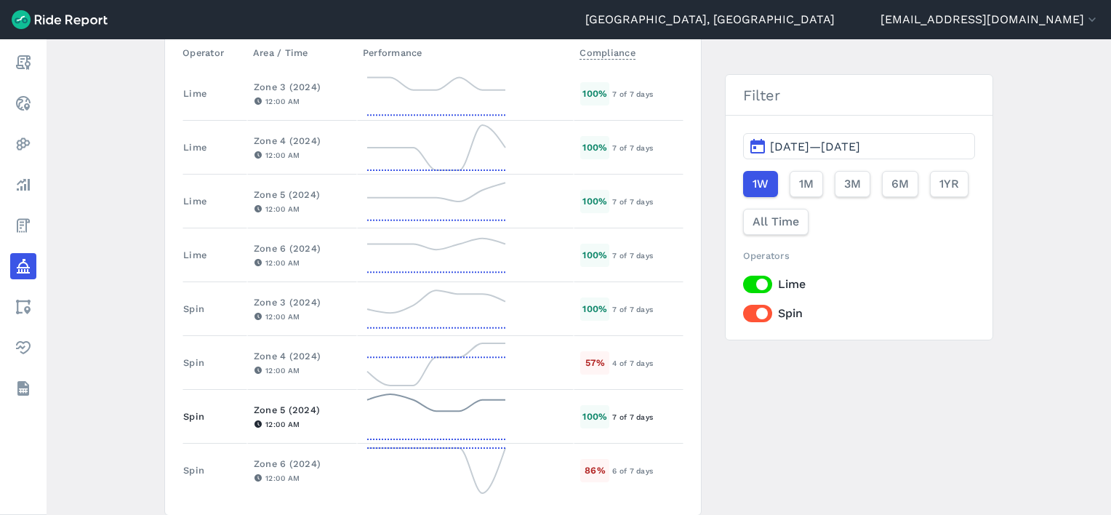
scroll to position [872, 0]
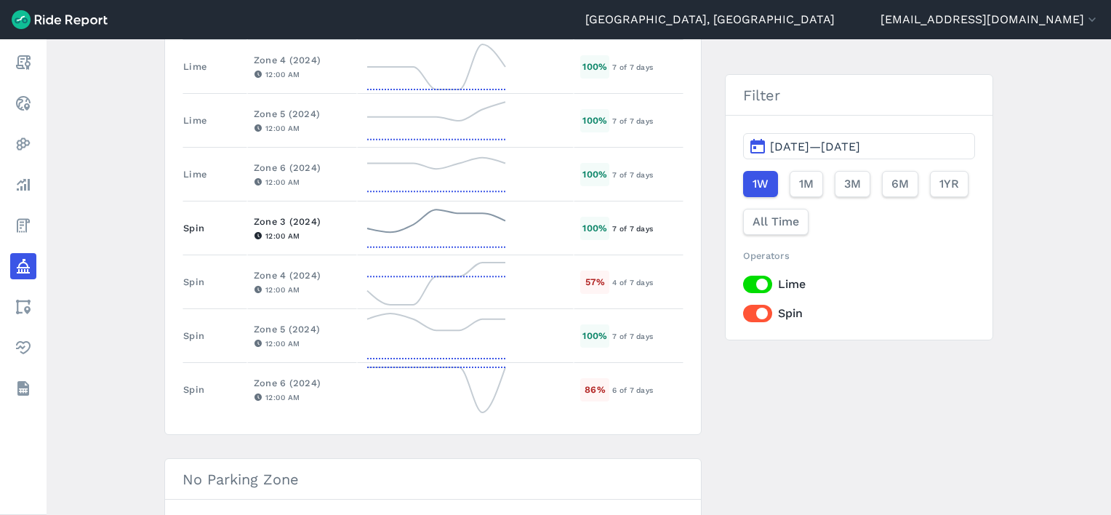
click at [247, 228] on td "Zone 3 (2024) 12:00 AM" at bounding box center [302, 228] width 110 height 54
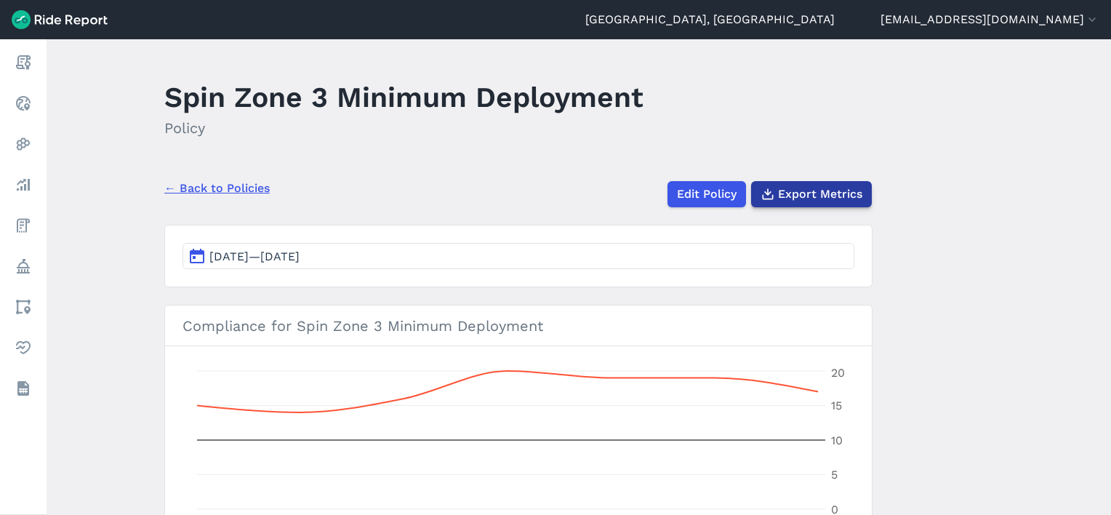
click at [846, 200] on span "Export Metrics" at bounding box center [820, 193] width 84 height 17
drag, startPoint x: 459, startPoint y: 169, endPoint x: 273, endPoint y: 184, distance: 186.7
click at [448, 170] on div "← Back to Policies Edit Policy Export Metrics" at bounding box center [518, 188] width 708 height 38
click at [188, 181] on link "← Back to Policies" at bounding box center [216, 188] width 105 height 17
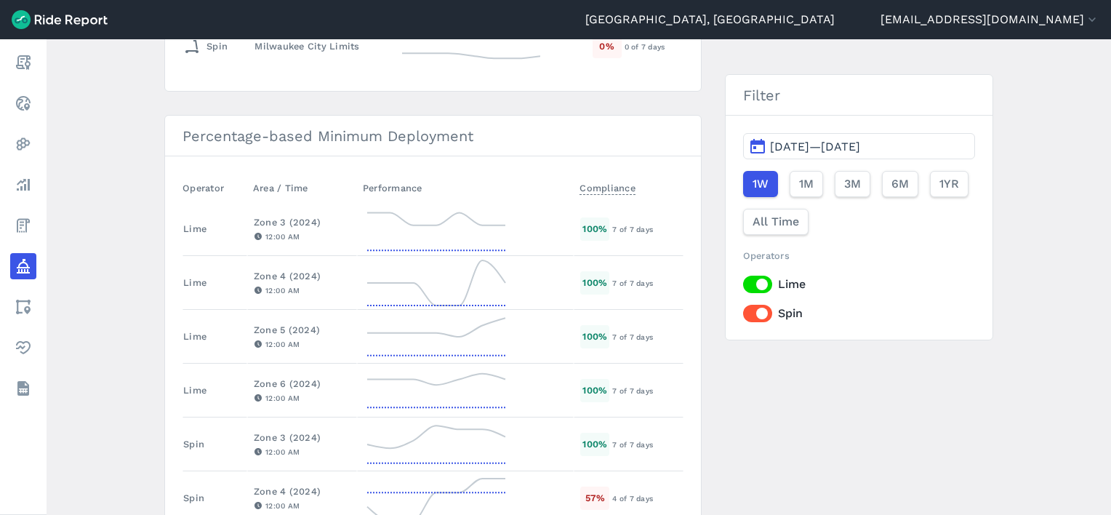
scroll to position [800, 0]
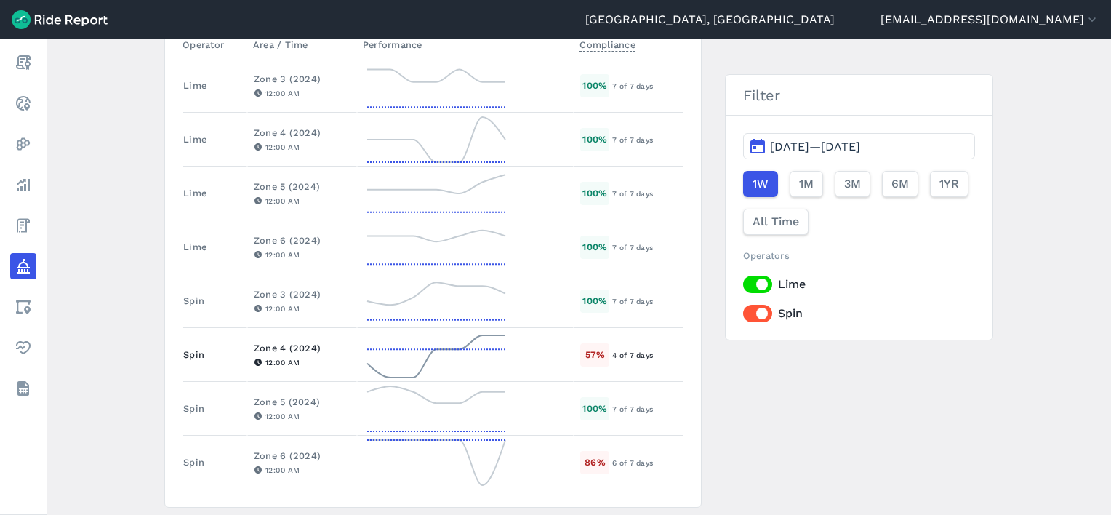
click at [284, 341] on div "Zone 4 (2024)" at bounding box center [302, 348] width 97 height 14
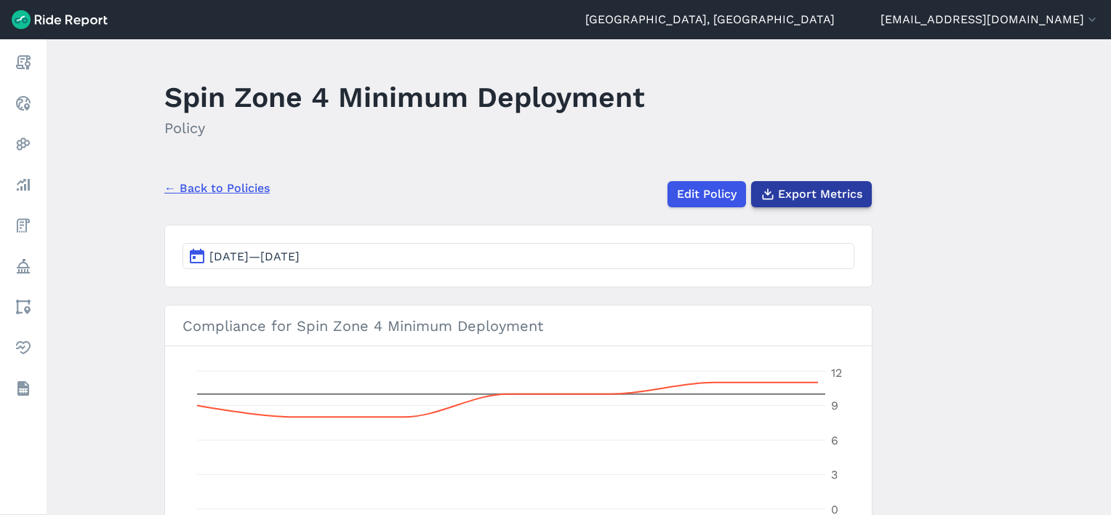
click at [797, 195] on span "Export Metrics" at bounding box center [820, 193] width 84 height 17
click at [353, 207] on main "Spin Zone 4 Minimum Deployment Policy ← Back to Policies Edit Policy Export Met…" at bounding box center [579, 276] width 1064 height 475
click at [228, 188] on link "← Back to Policies" at bounding box center [216, 188] width 105 height 17
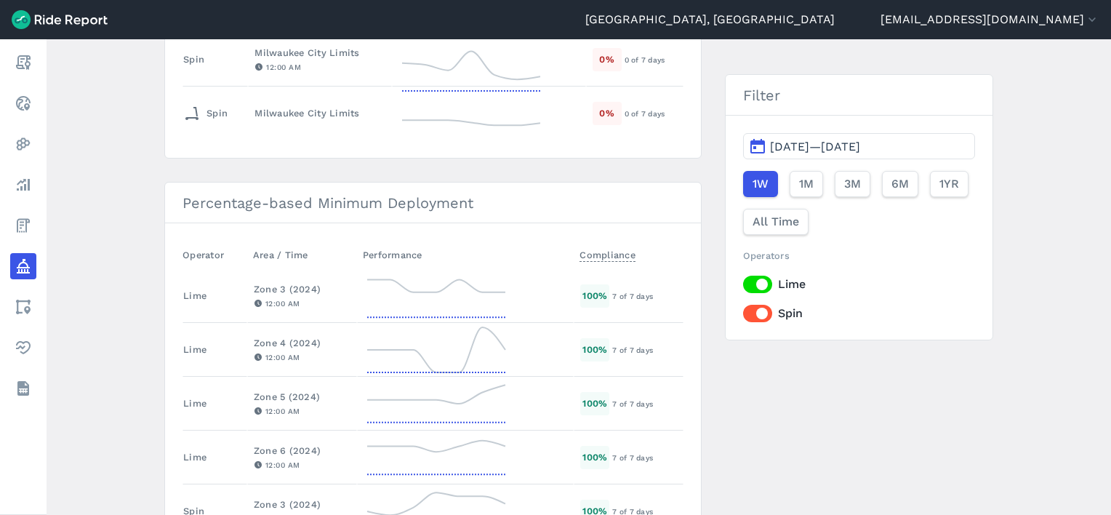
scroll to position [800, 0]
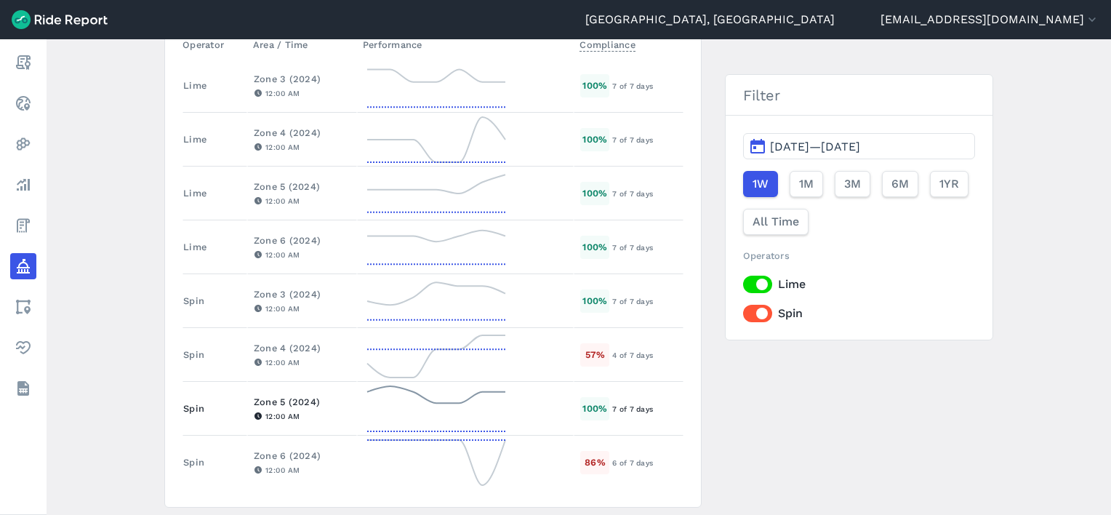
click at [273, 387] on td "Zone 5 (2024) 12:00 AM" at bounding box center [302, 409] width 110 height 54
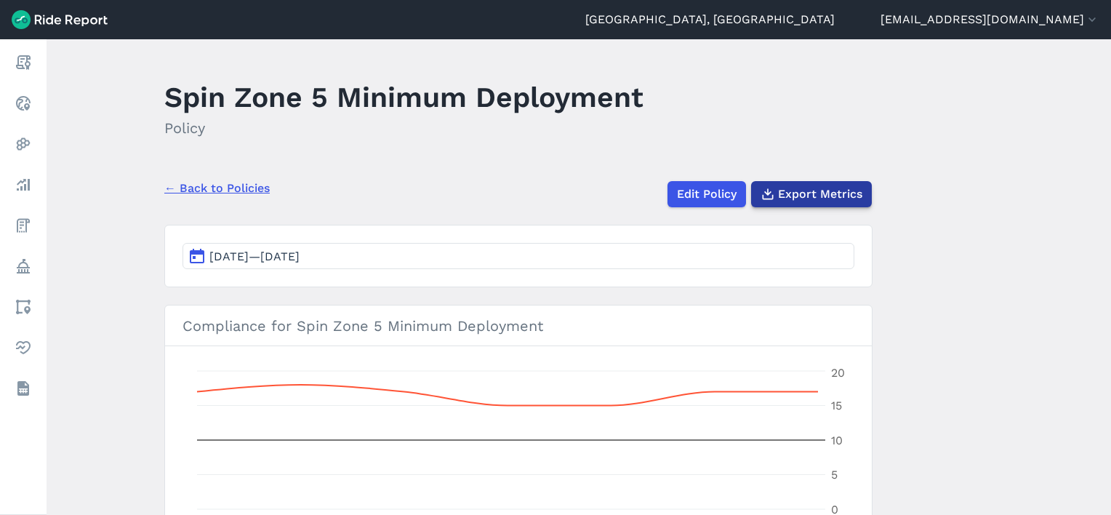
click at [803, 189] on span "Export Metrics" at bounding box center [820, 193] width 84 height 17
click at [247, 187] on link "← Back to Policies" at bounding box center [216, 188] width 105 height 17
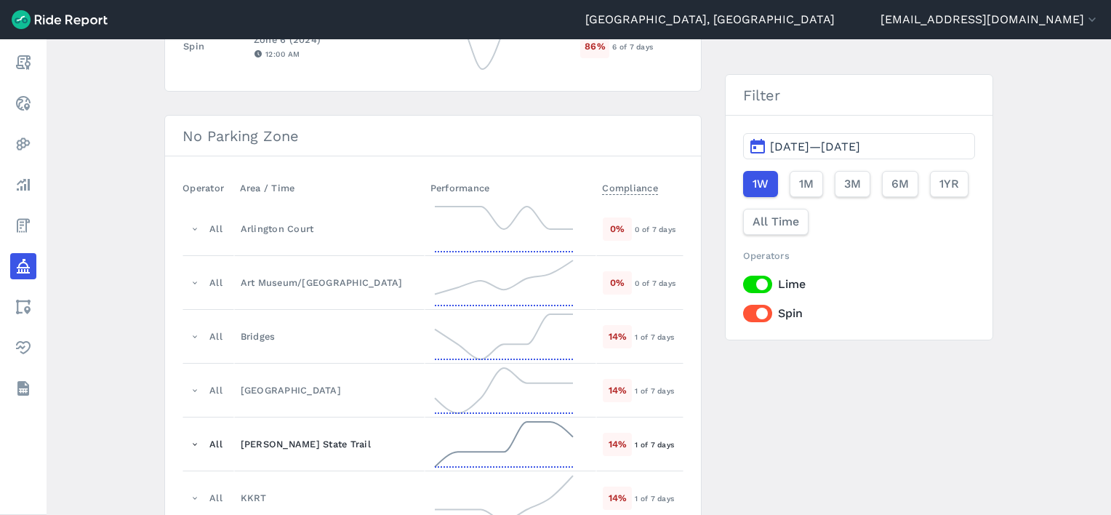
scroll to position [1018, 0]
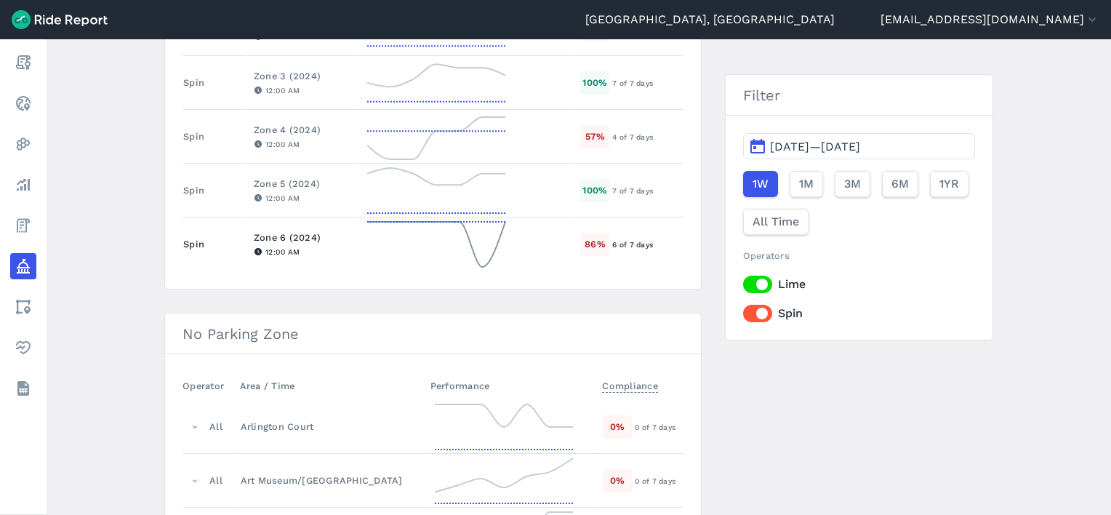
click at [277, 231] on div "Zone 6 (2024)" at bounding box center [302, 237] width 97 height 14
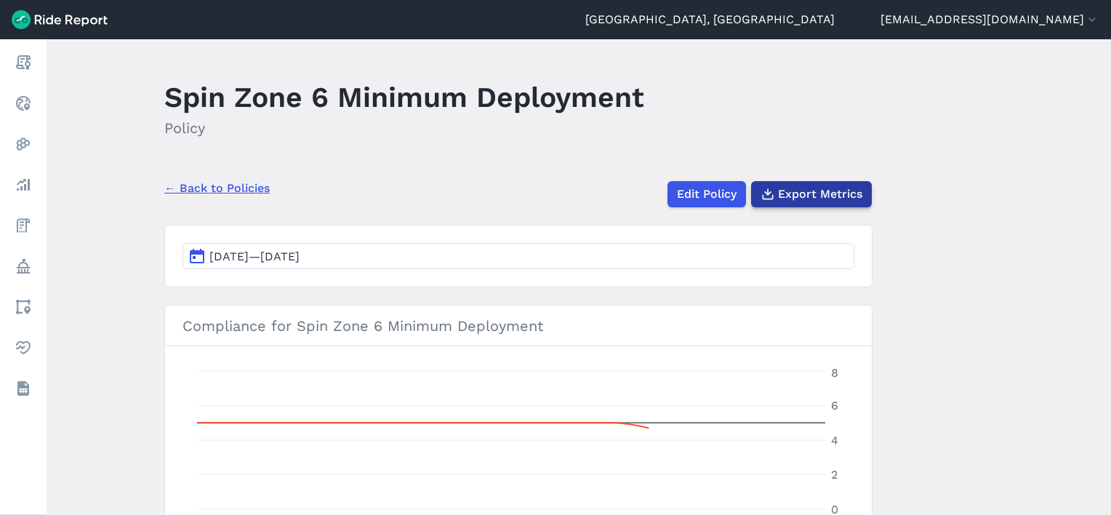
click at [797, 187] on span "Export Metrics" at bounding box center [820, 193] width 84 height 17
click at [202, 178] on div "← Back to Policies Edit Policy Export Metrics" at bounding box center [518, 188] width 708 height 38
click at [201, 185] on link "← Back to Policies" at bounding box center [216, 188] width 105 height 17
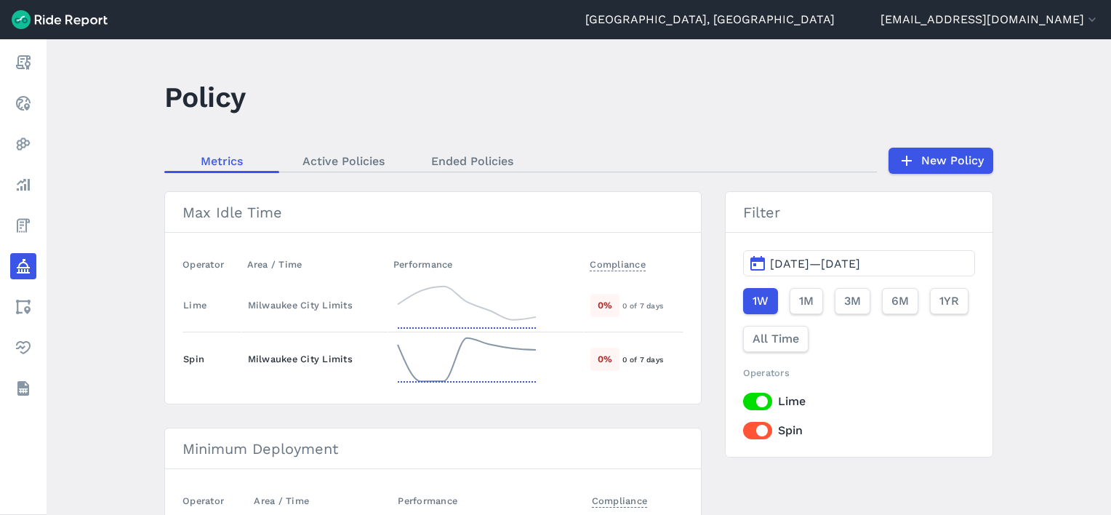
click at [277, 353] on div "Milwaukee City Limits" at bounding box center [314, 359] width 133 height 14
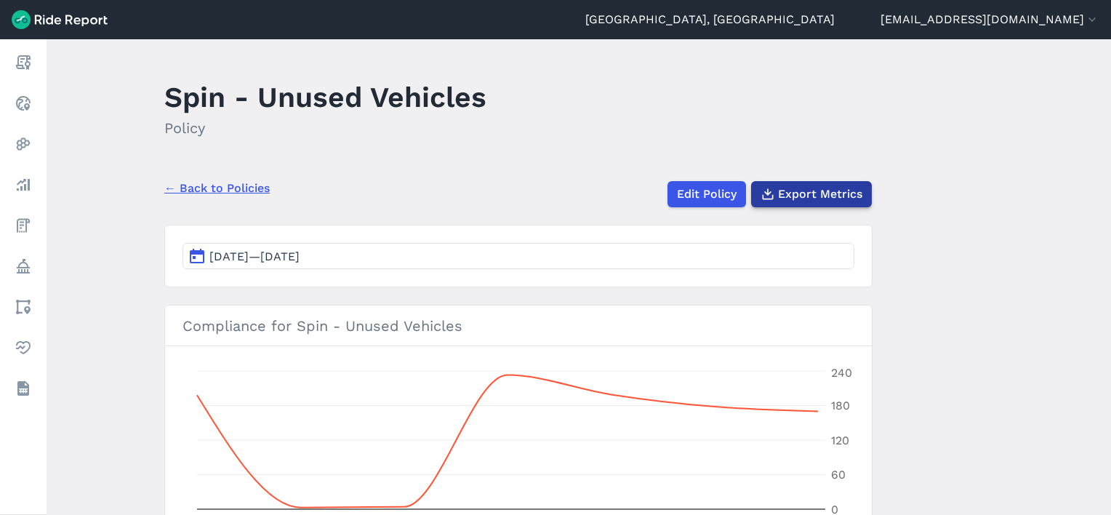
click at [803, 185] on span "Export Metrics" at bounding box center [820, 193] width 84 height 17
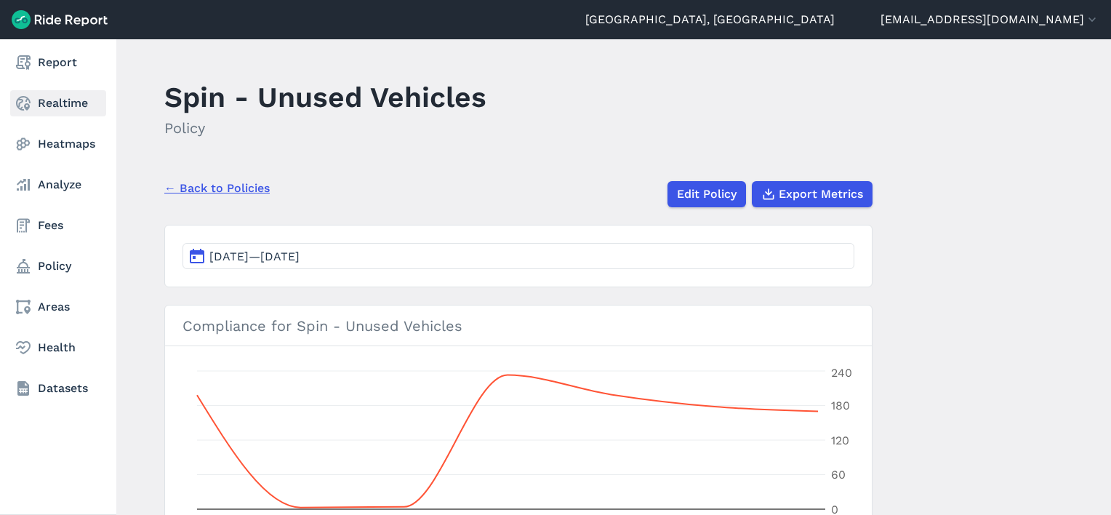
click at [31, 106] on icon at bounding box center [23, 102] width 17 height 17
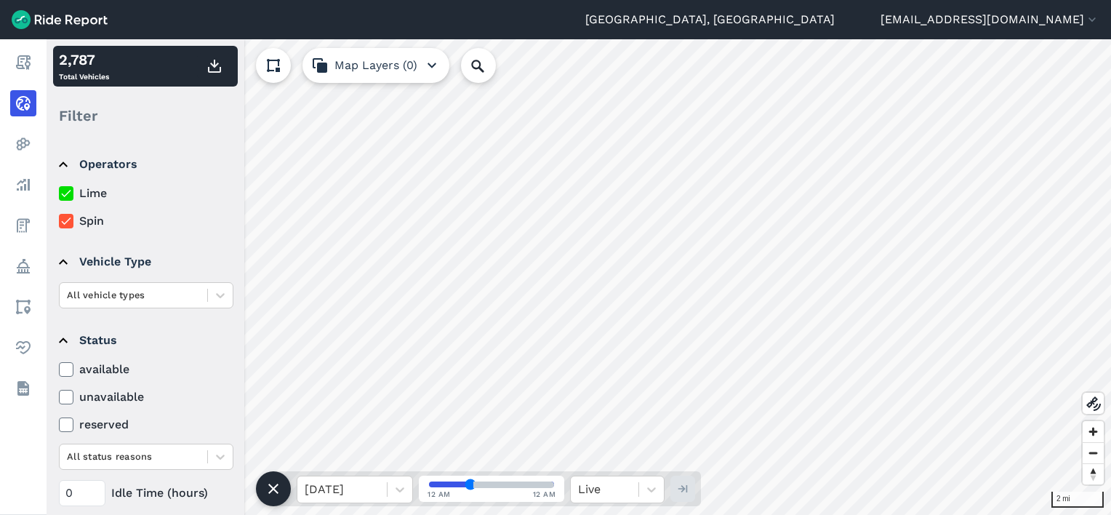
drag, startPoint x: 67, startPoint y: 189, endPoint x: 100, endPoint y: 212, distance: 40.7
click at [66, 189] on icon at bounding box center [66, 193] width 13 height 15
click at [59, 189] on input "Lime" at bounding box center [59, 189] width 0 height 9
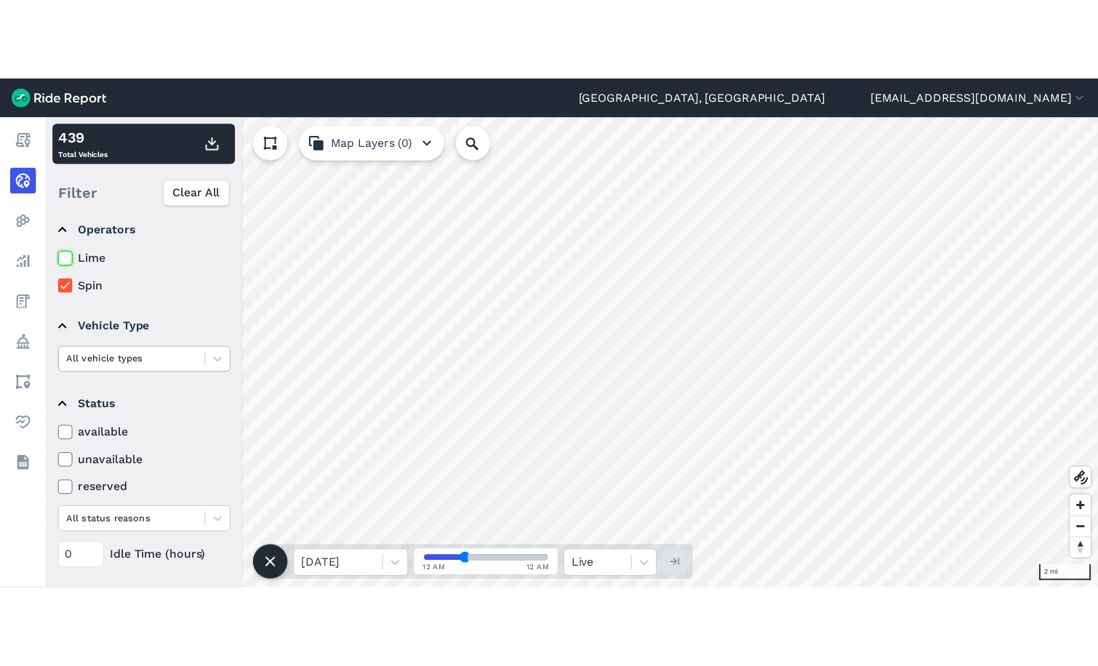
scroll to position [15, 0]
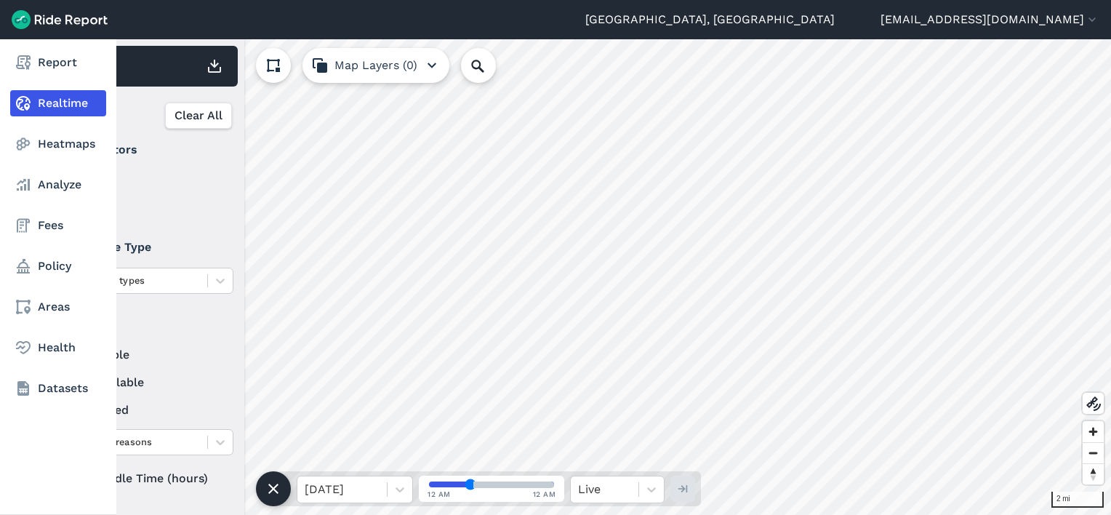
drag, startPoint x: 71, startPoint y: 480, endPoint x: 28, endPoint y: 477, distance: 43.0
click at [37, 480] on div "Report Realtime Heatmaps Analyze Fees Policy Areas Health Datasets 2 mi 439 Tot…" at bounding box center [555, 276] width 1111 height 475
type input "72"
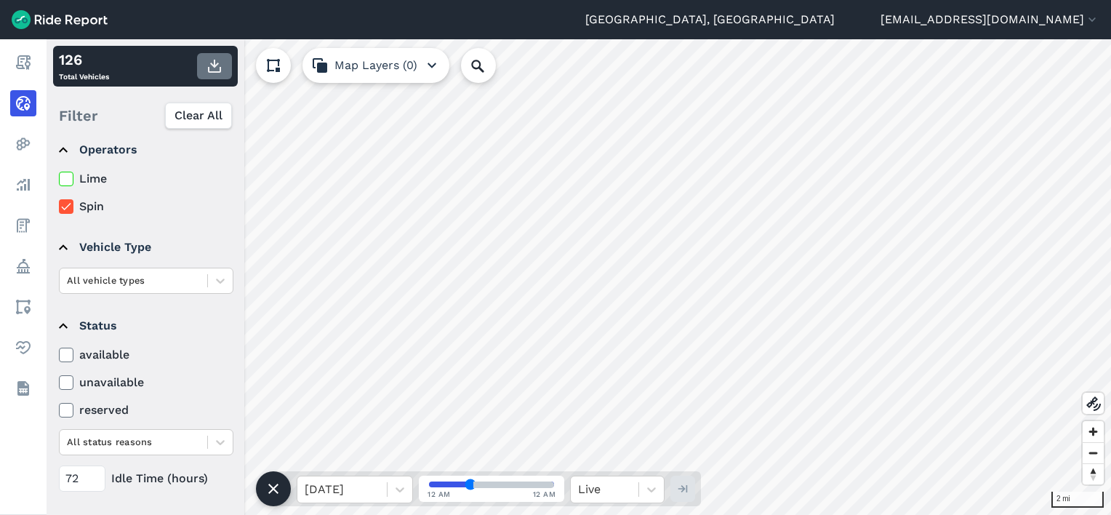
click at [215, 67] on use "button" at bounding box center [214, 66] width 13 height 13
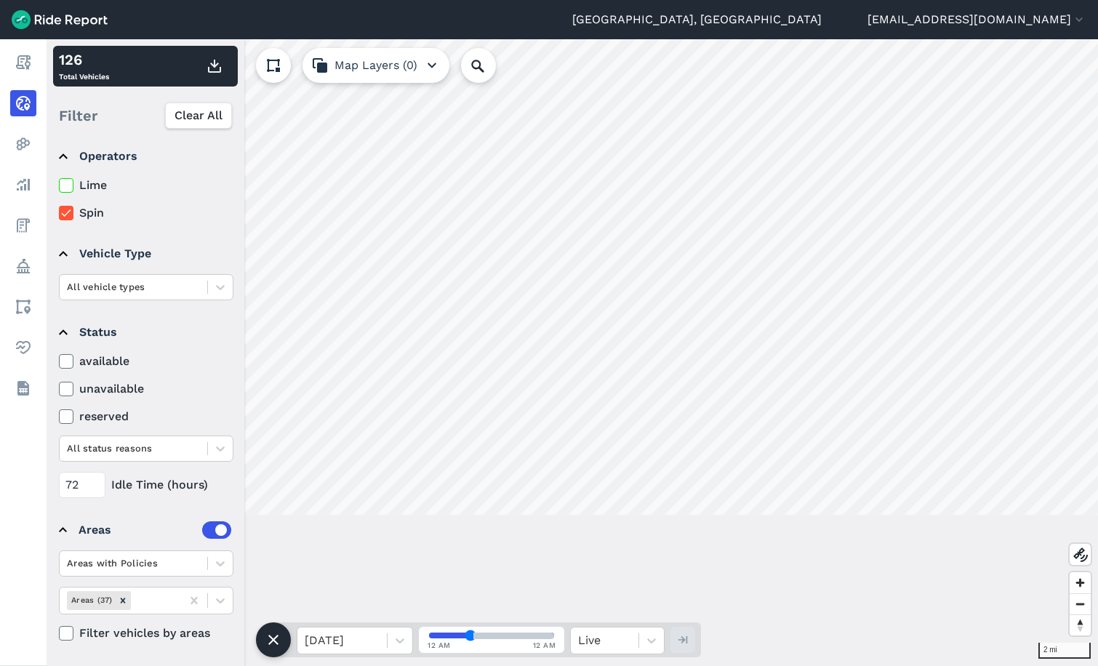
scroll to position [8, 0]
